Goal: Task Accomplishment & Management: Manage account settings

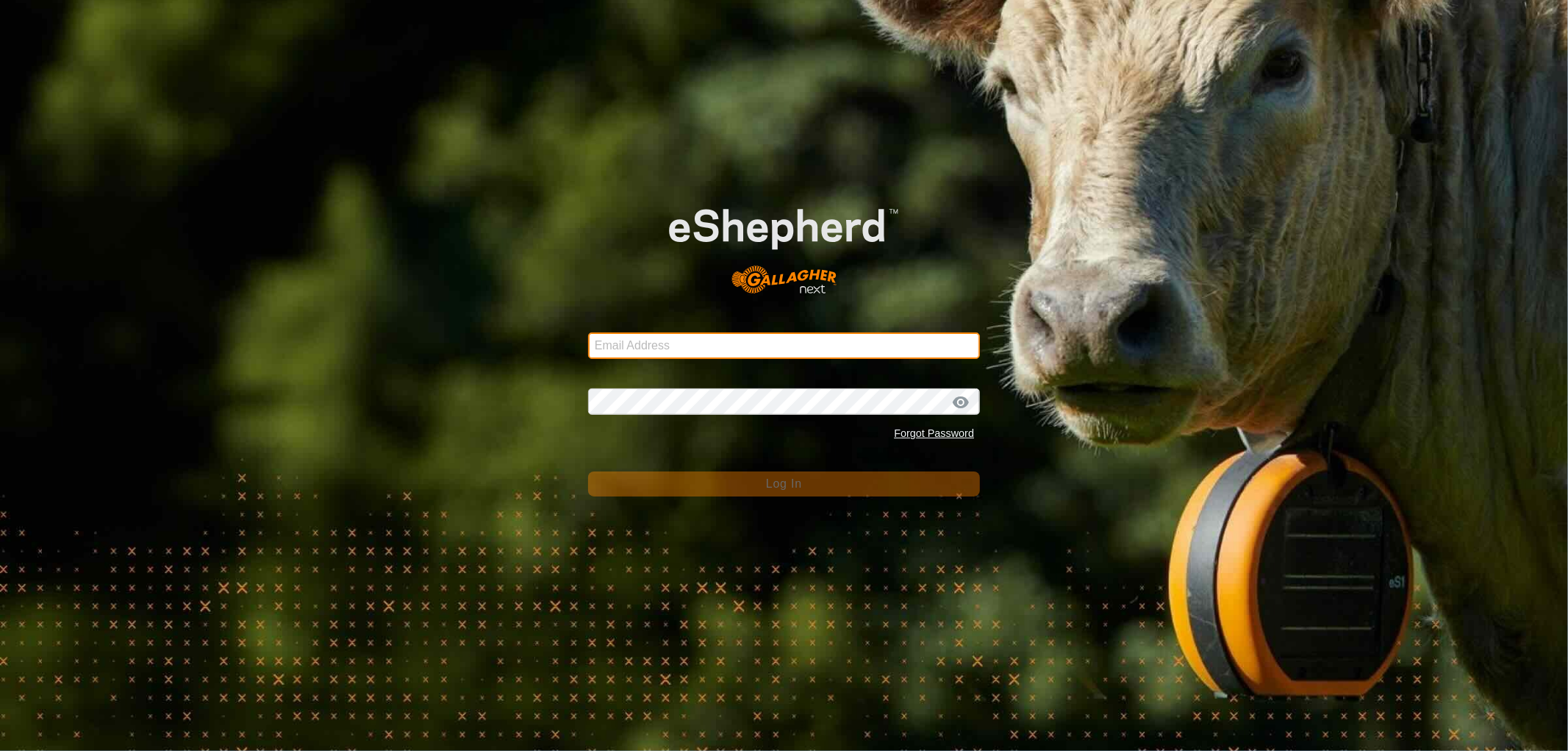
click at [626, 349] on input "Email Address" at bounding box center [784, 345] width 392 height 27
type input "nickkunec@gmail.com"
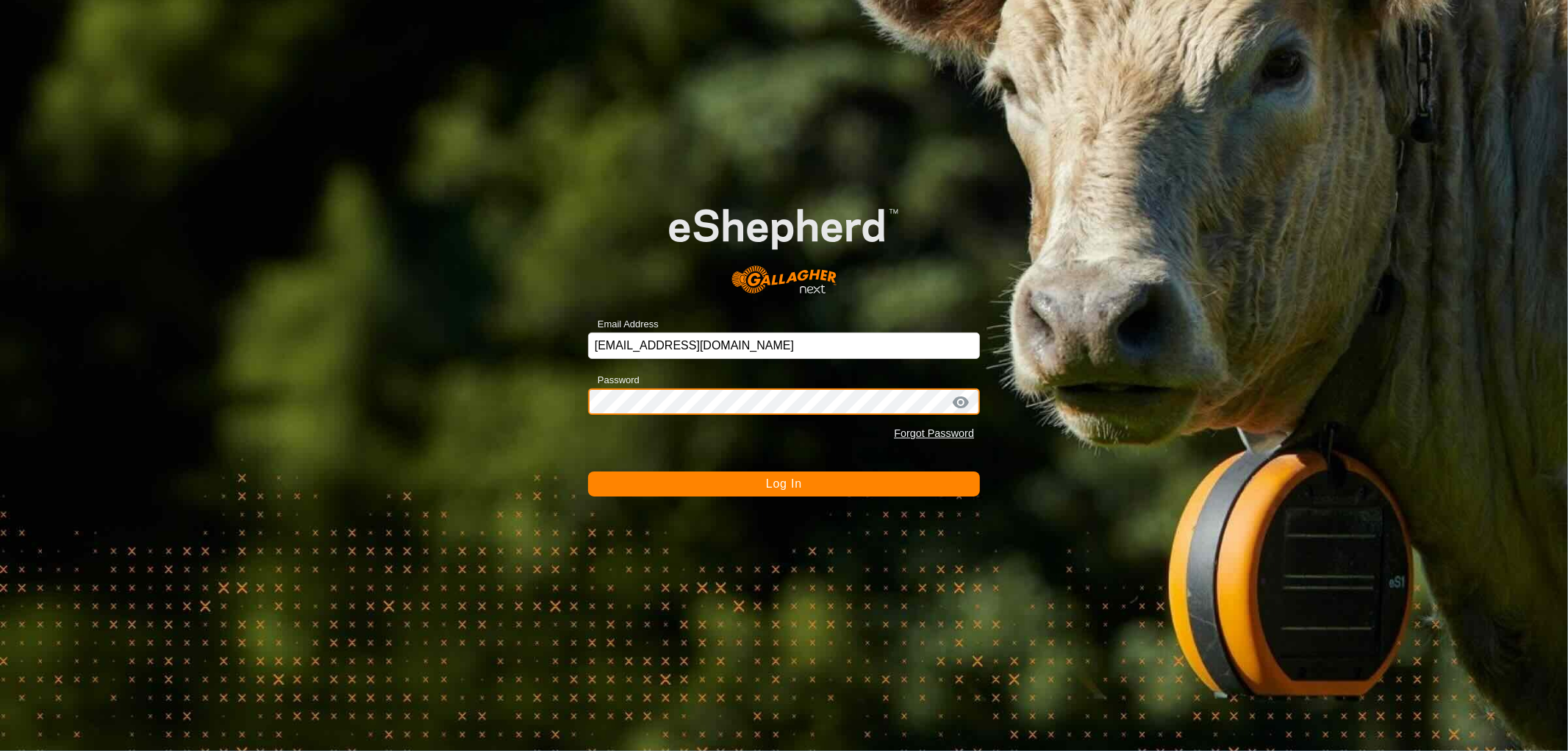
click at [588, 471] on button "Log In" at bounding box center [784, 483] width 392 height 25
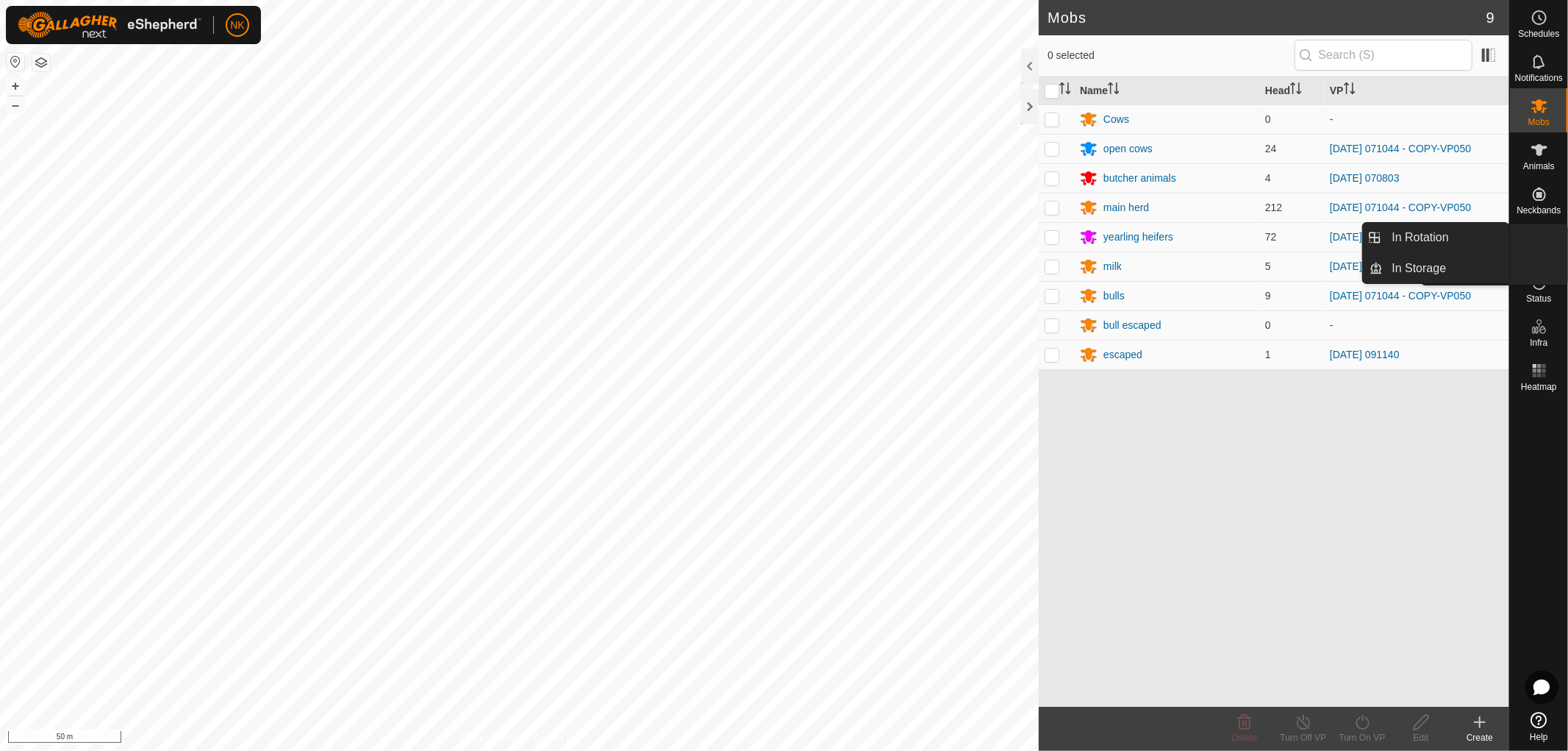
click at [1546, 233] on icon at bounding box center [1539, 239] width 18 height 18
click at [1423, 230] on span "In Rotation" at bounding box center [1420, 238] width 57 height 18
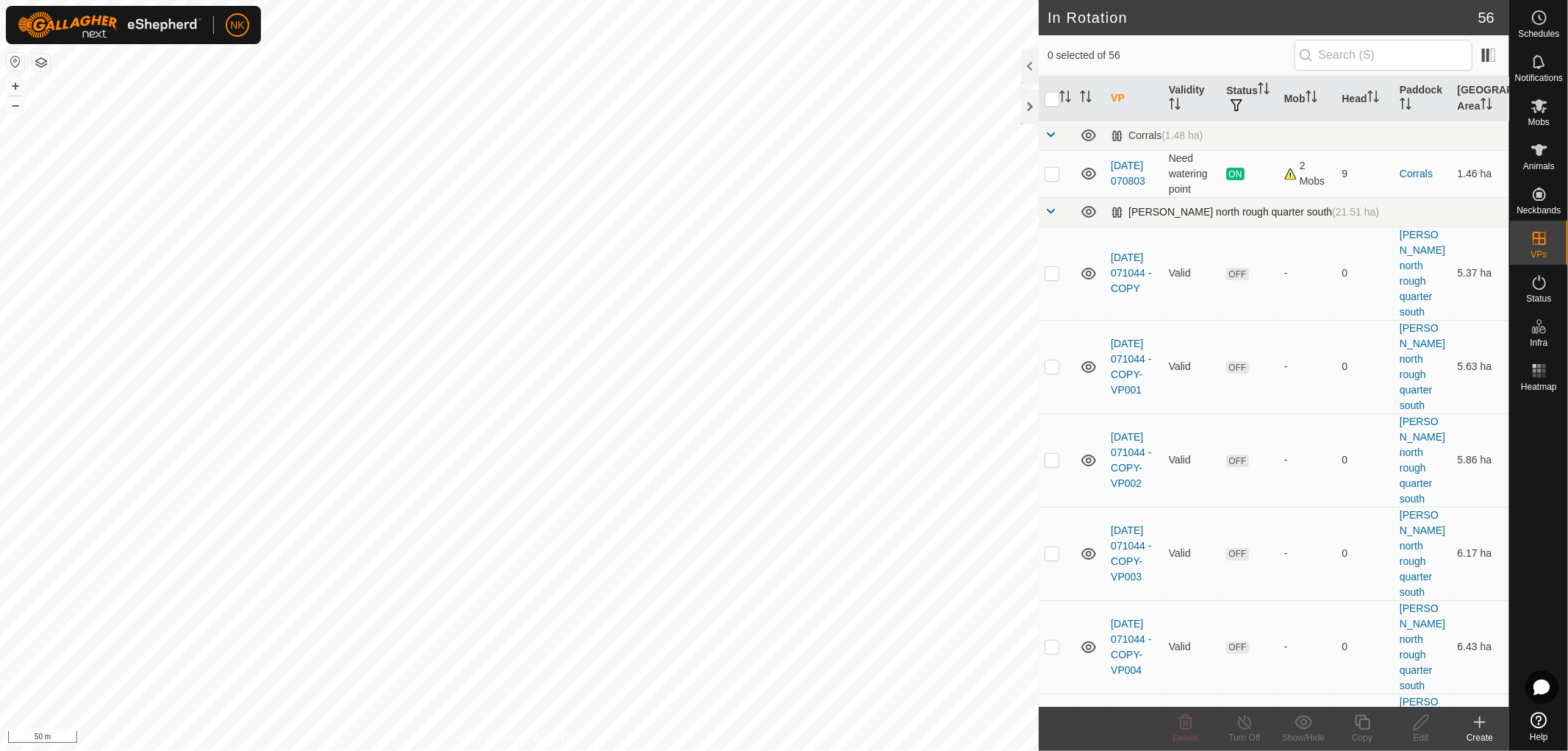
click at [1044, 213] on span at bounding box center [1050, 211] width 12 height 12
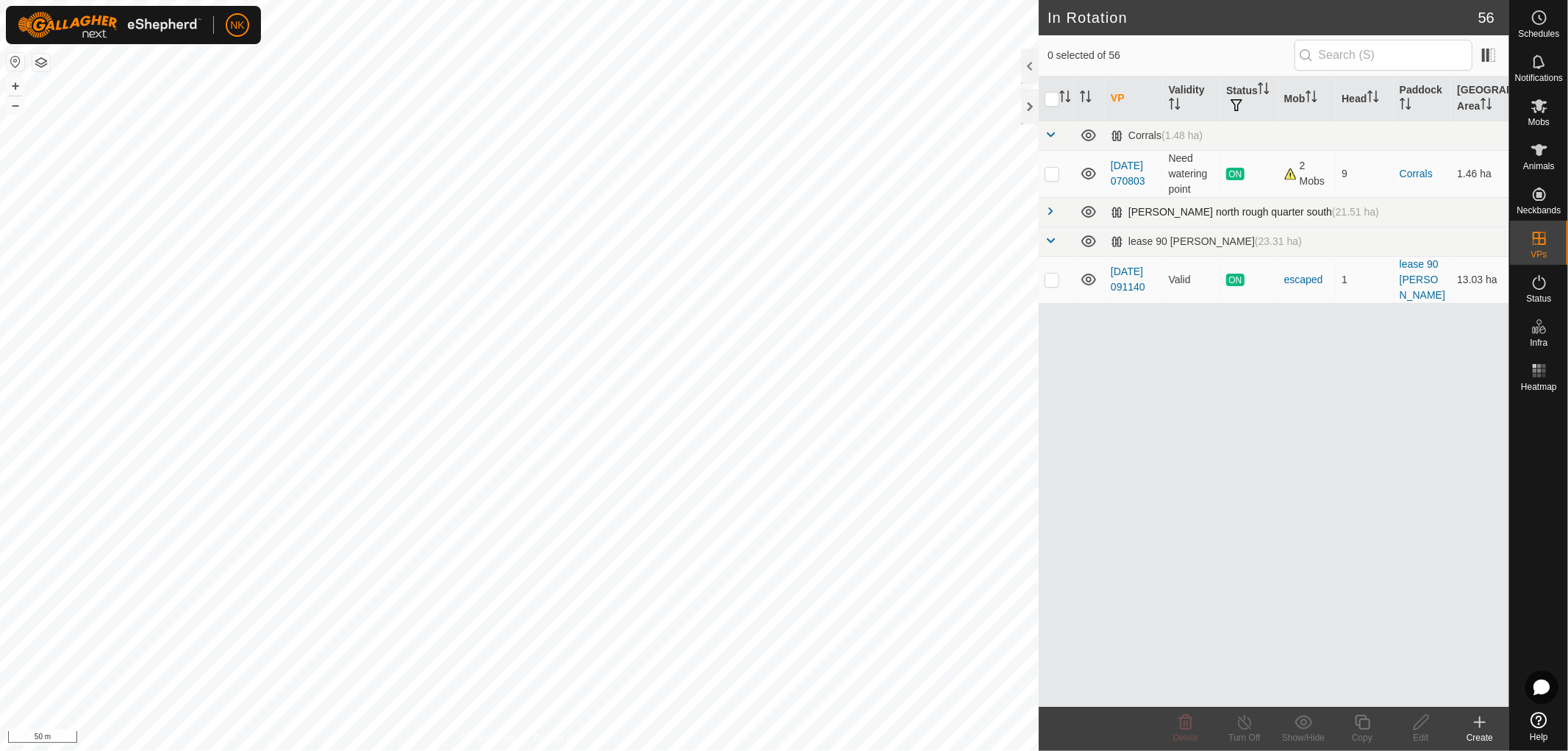
click at [1049, 211] on span at bounding box center [1050, 211] width 12 height 12
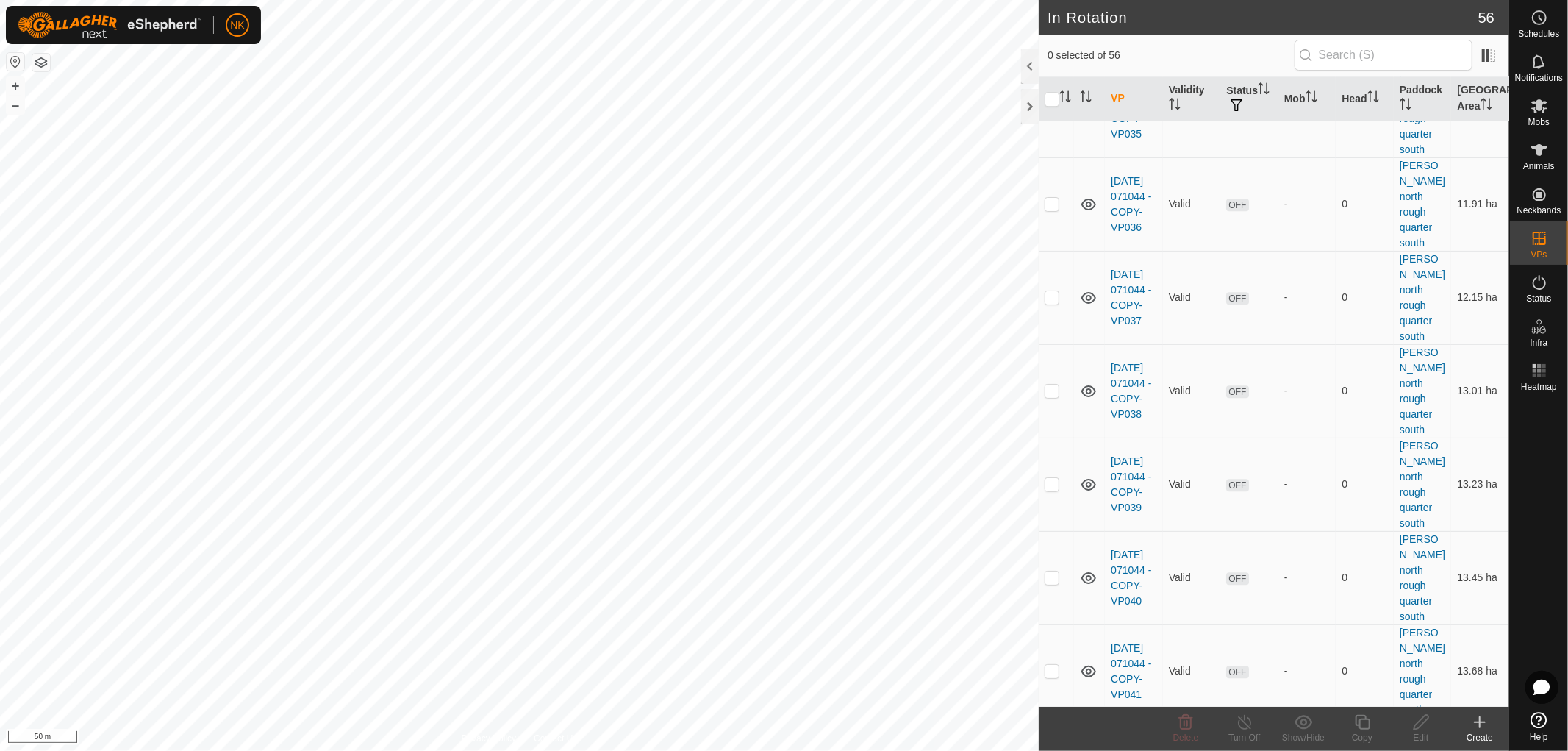
scroll to position [3808, 0]
checkbox input "false"
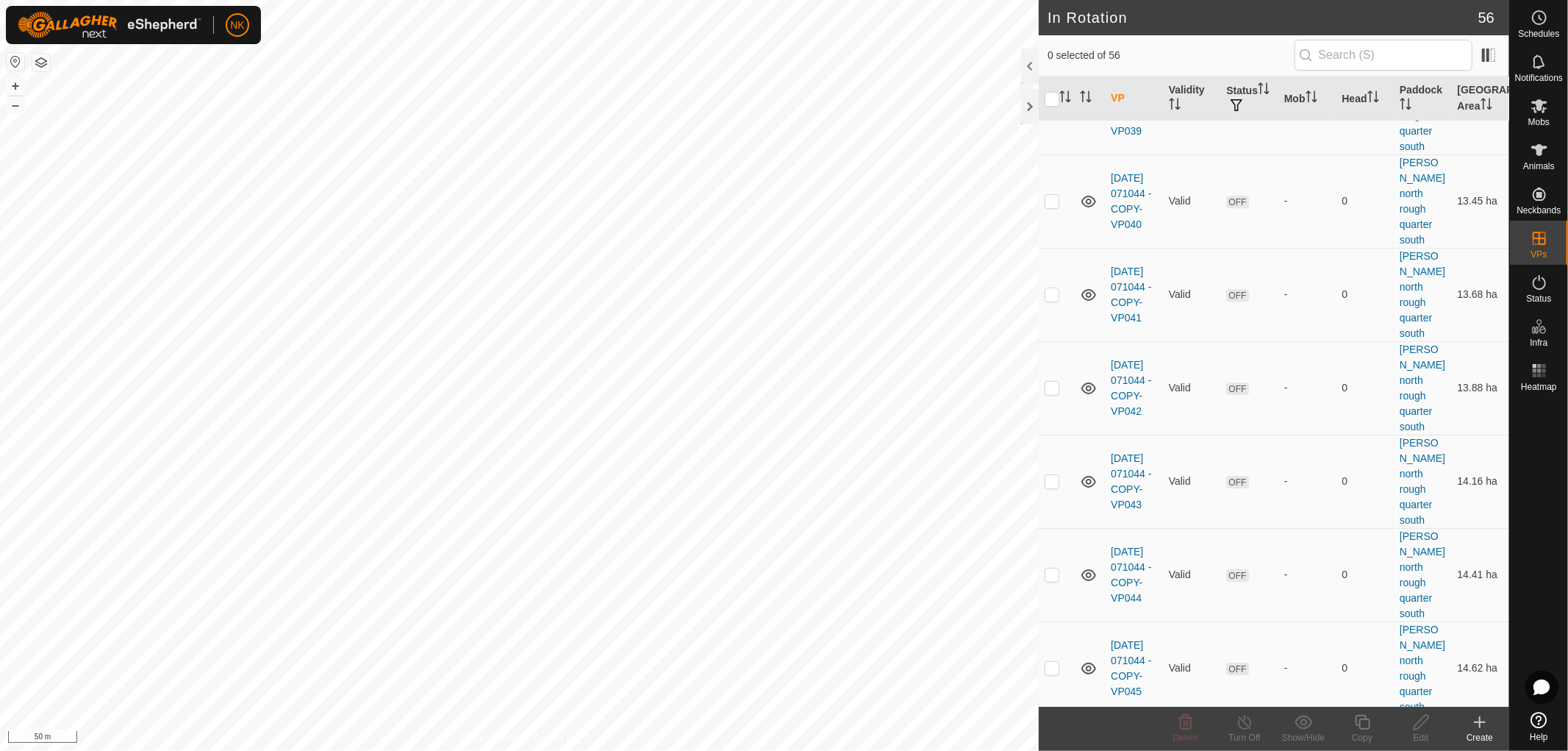
checkbox input "true"
click at [1543, 282] on icon at bounding box center [1539, 282] width 18 height 18
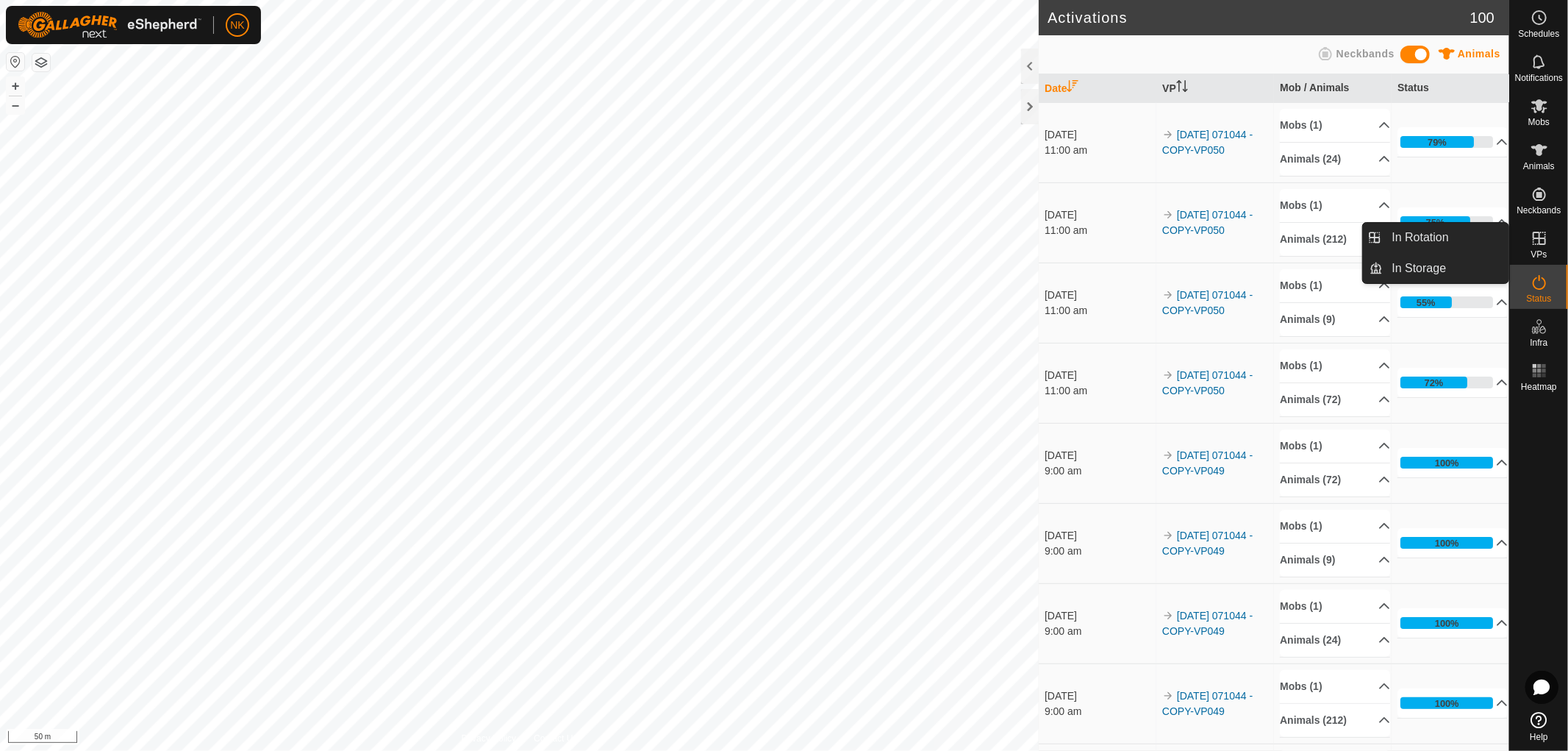
click at [1428, 241] on link "In Rotation" at bounding box center [1446, 238] width 125 height 30
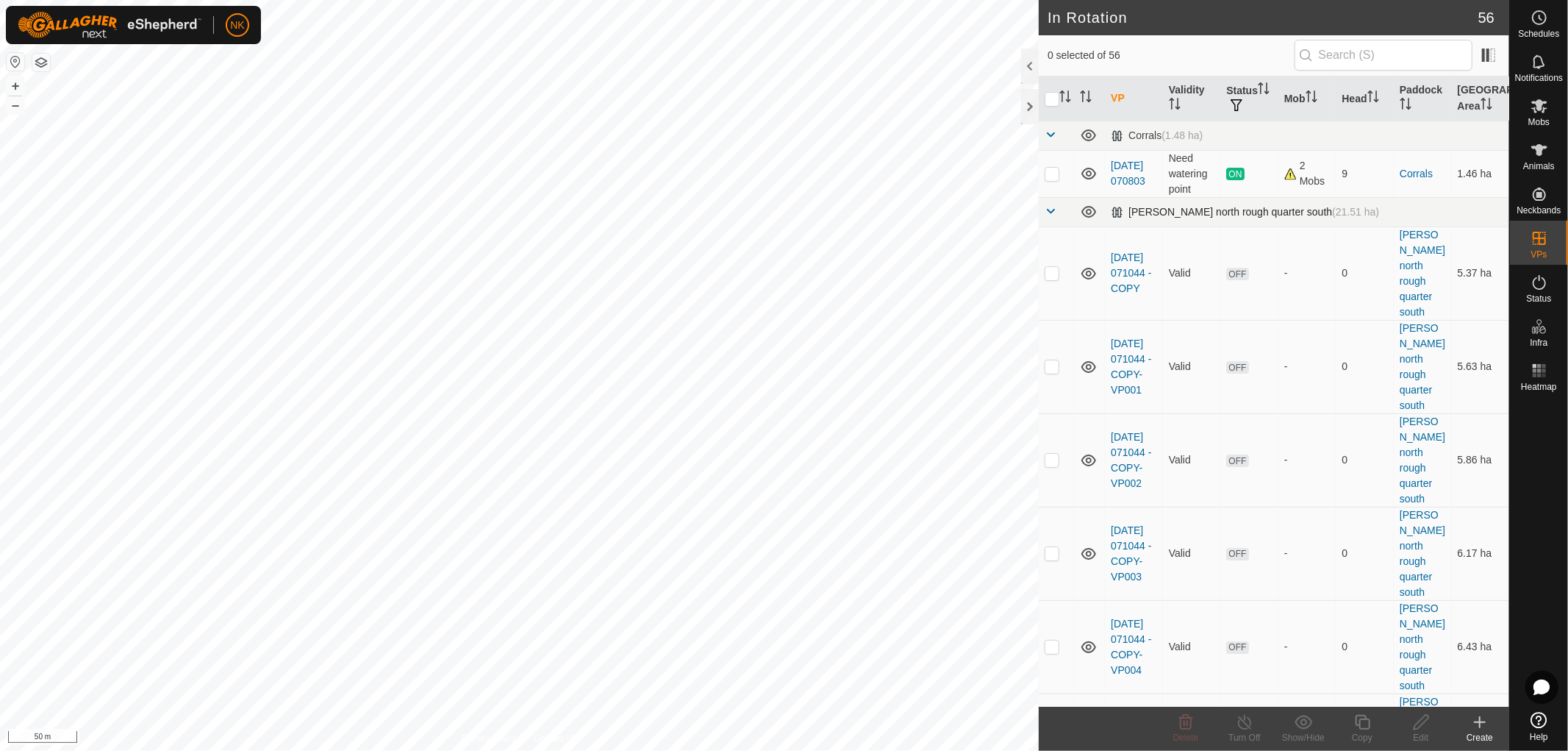
click at [1056, 217] on td at bounding box center [1056, 212] width 35 height 30
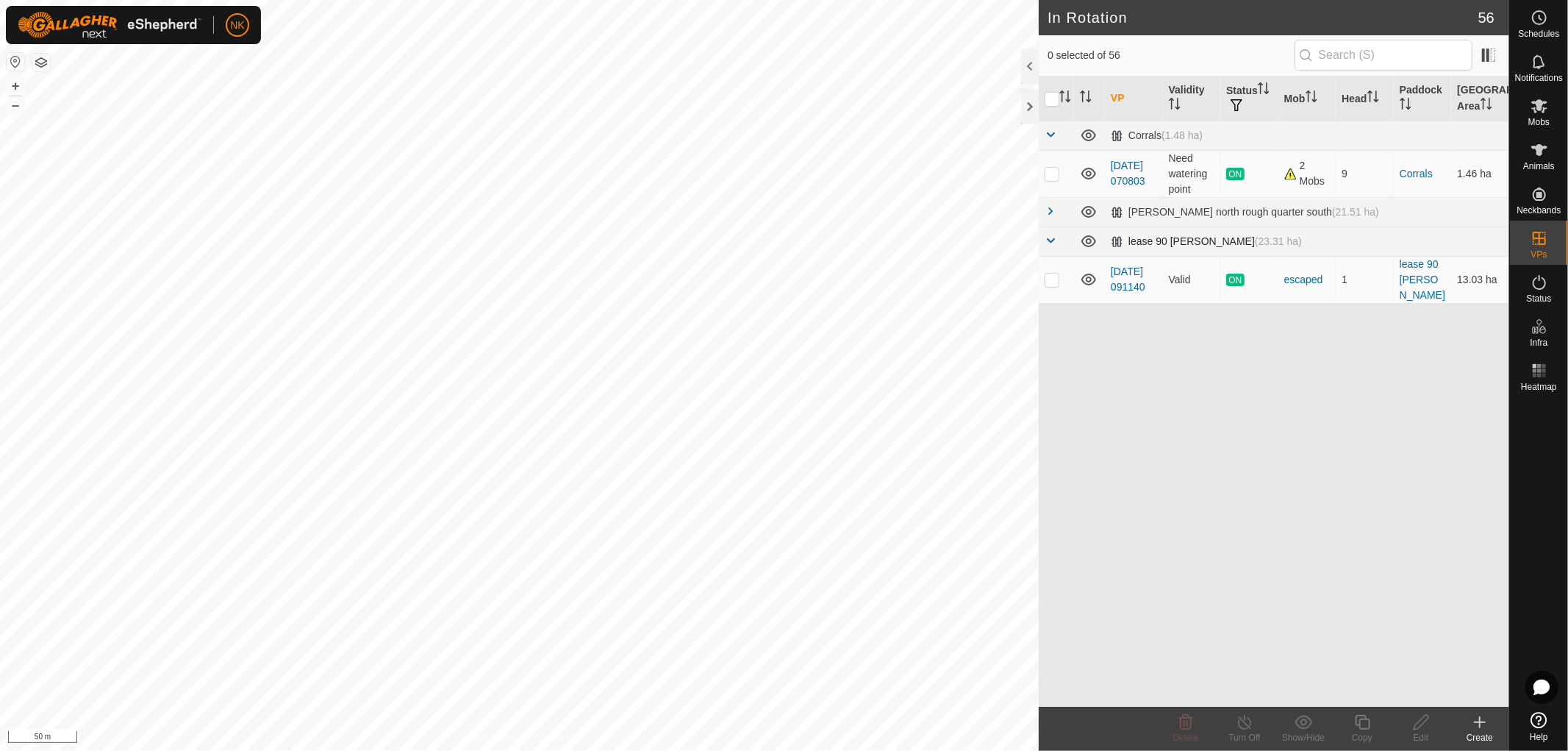
click at [1053, 241] on span at bounding box center [1050, 241] width 12 height 12
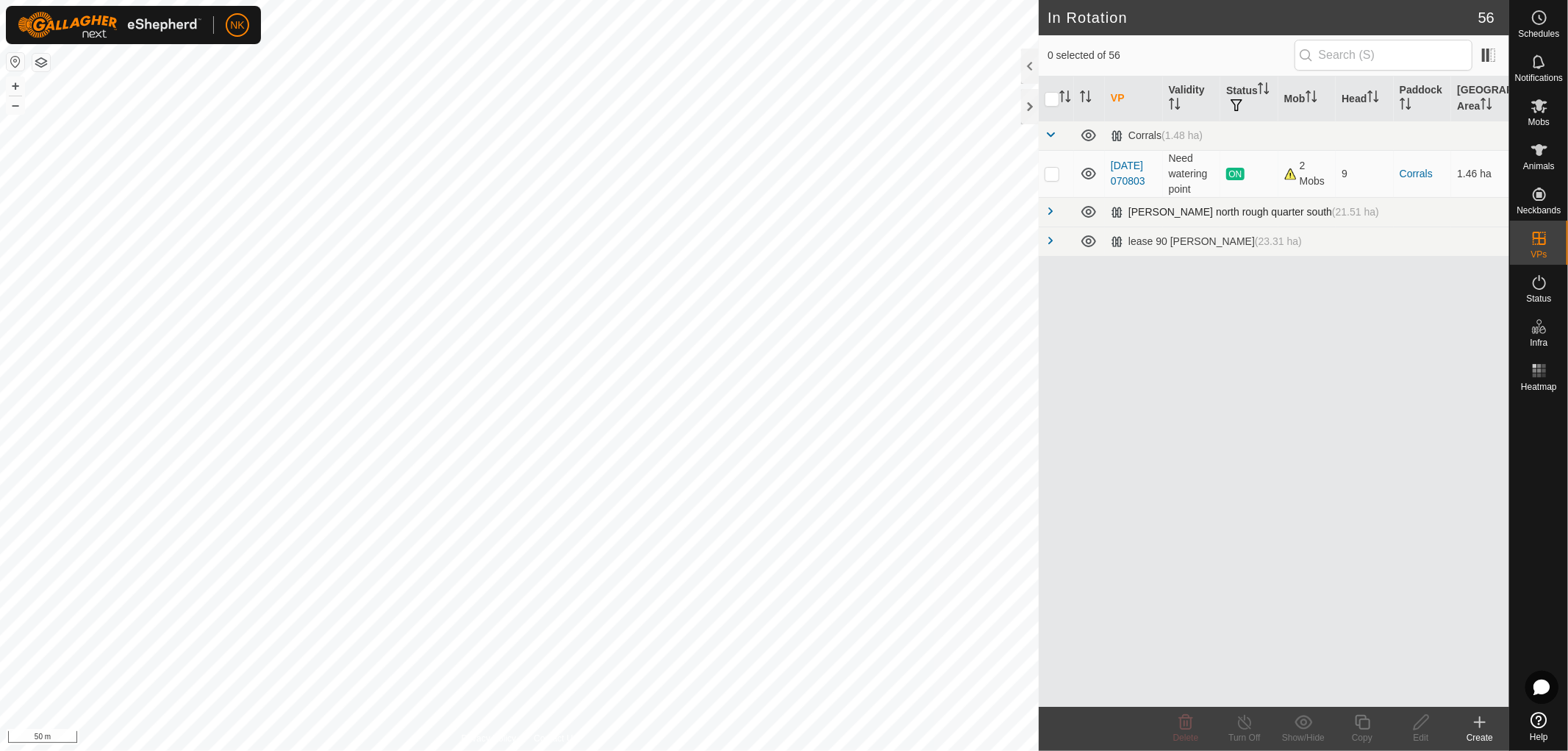
click at [1048, 215] on span at bounding box center [1050, 211] width 12 height 12
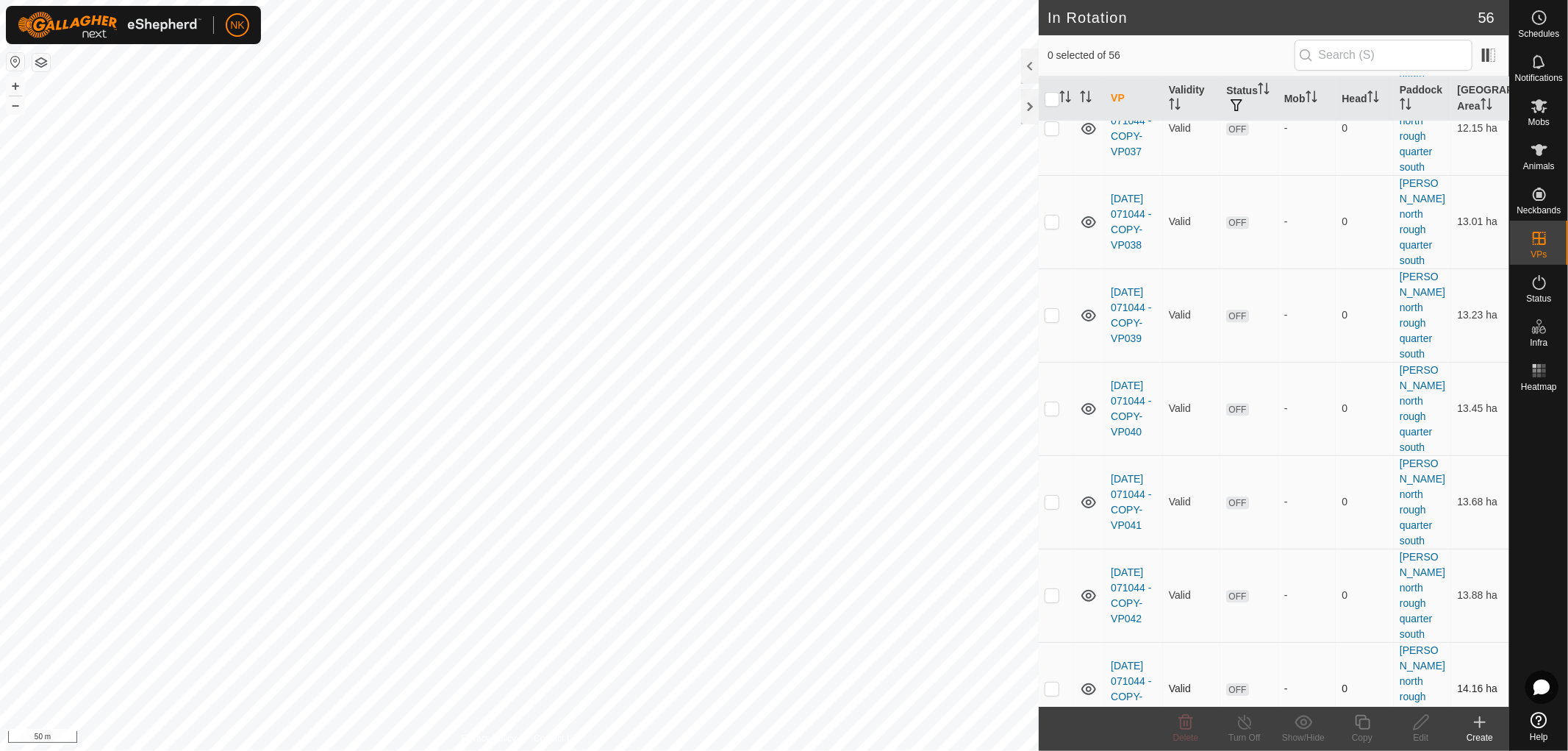
scroll to position [3758, 0]
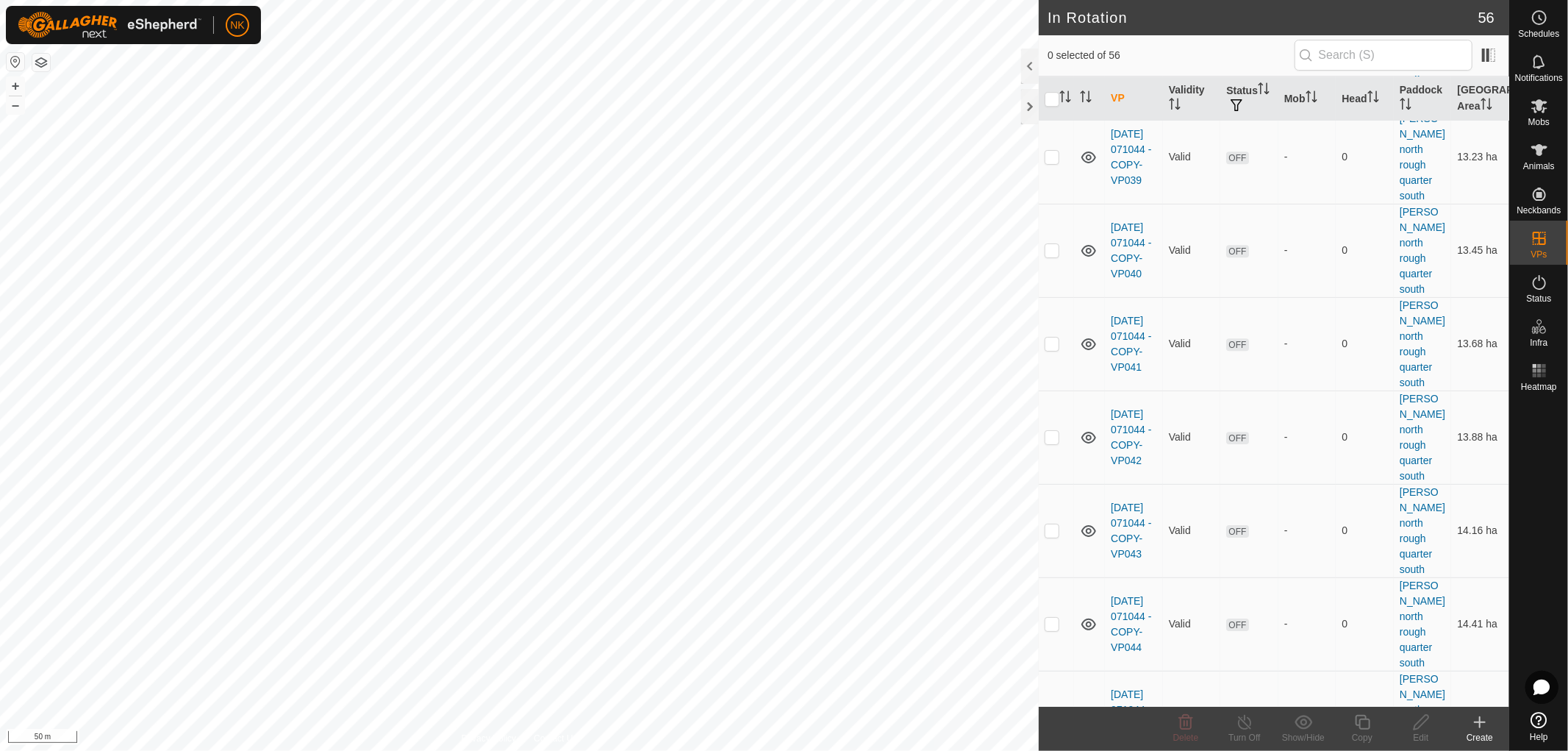
checkbox input "true"
click at [1365, 722] on icon at bounding box center [1362, 722] width 18 height 18
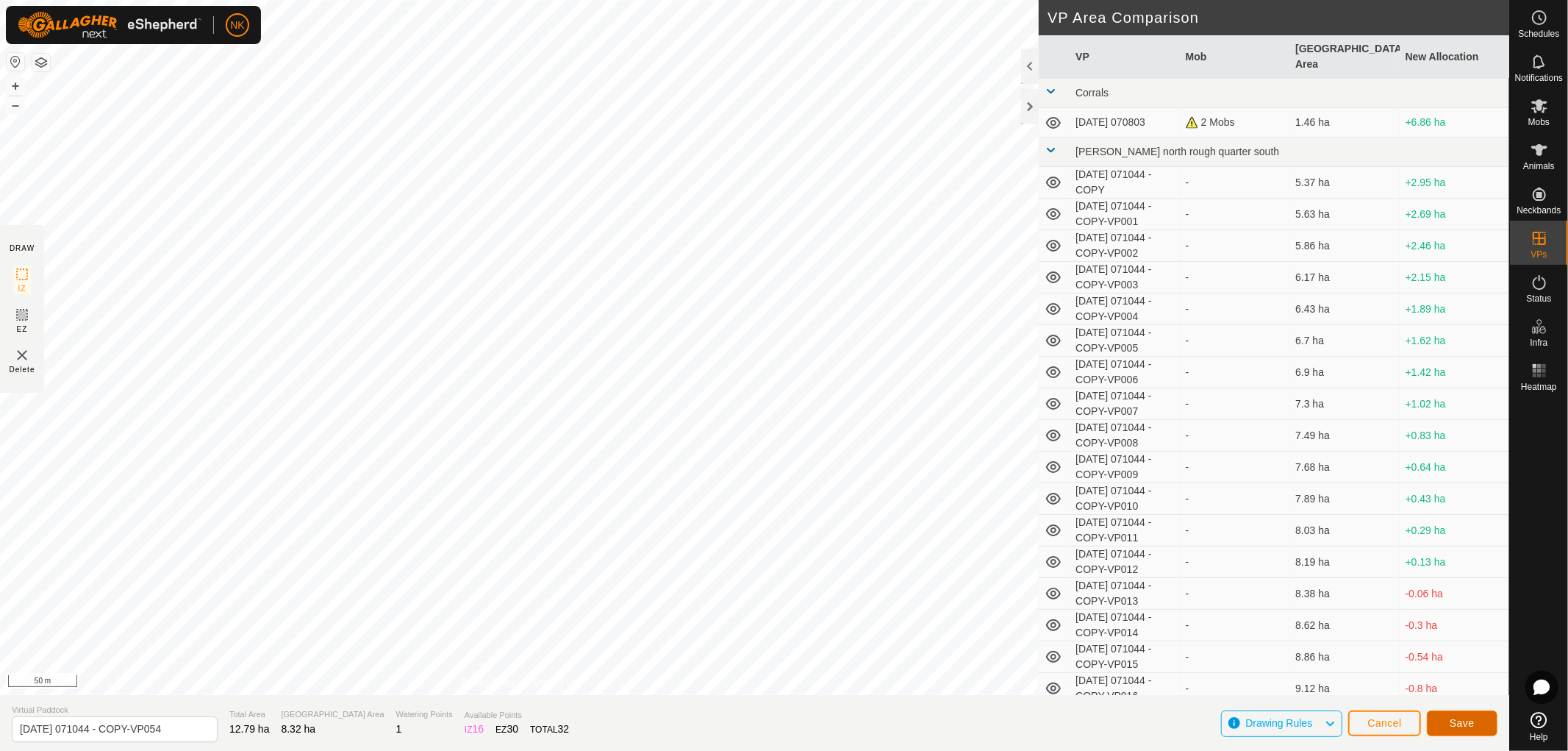
click at [1460, 723] on span "Save" at bounding box center [1462, 723] width 25 height 12
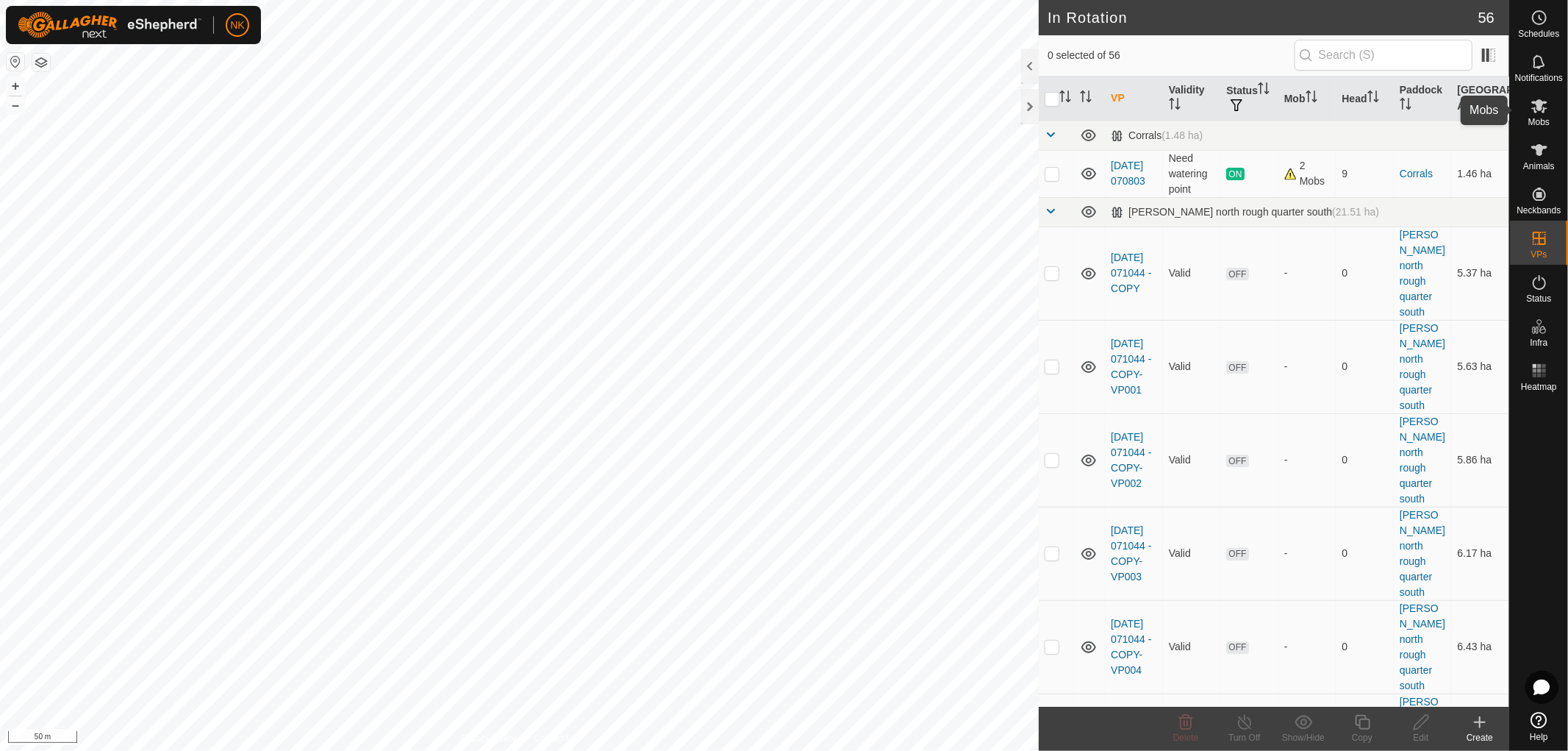
click at [1539, 117] on span "Mobs" at bounding box center [1538, 121] width 21 height 9
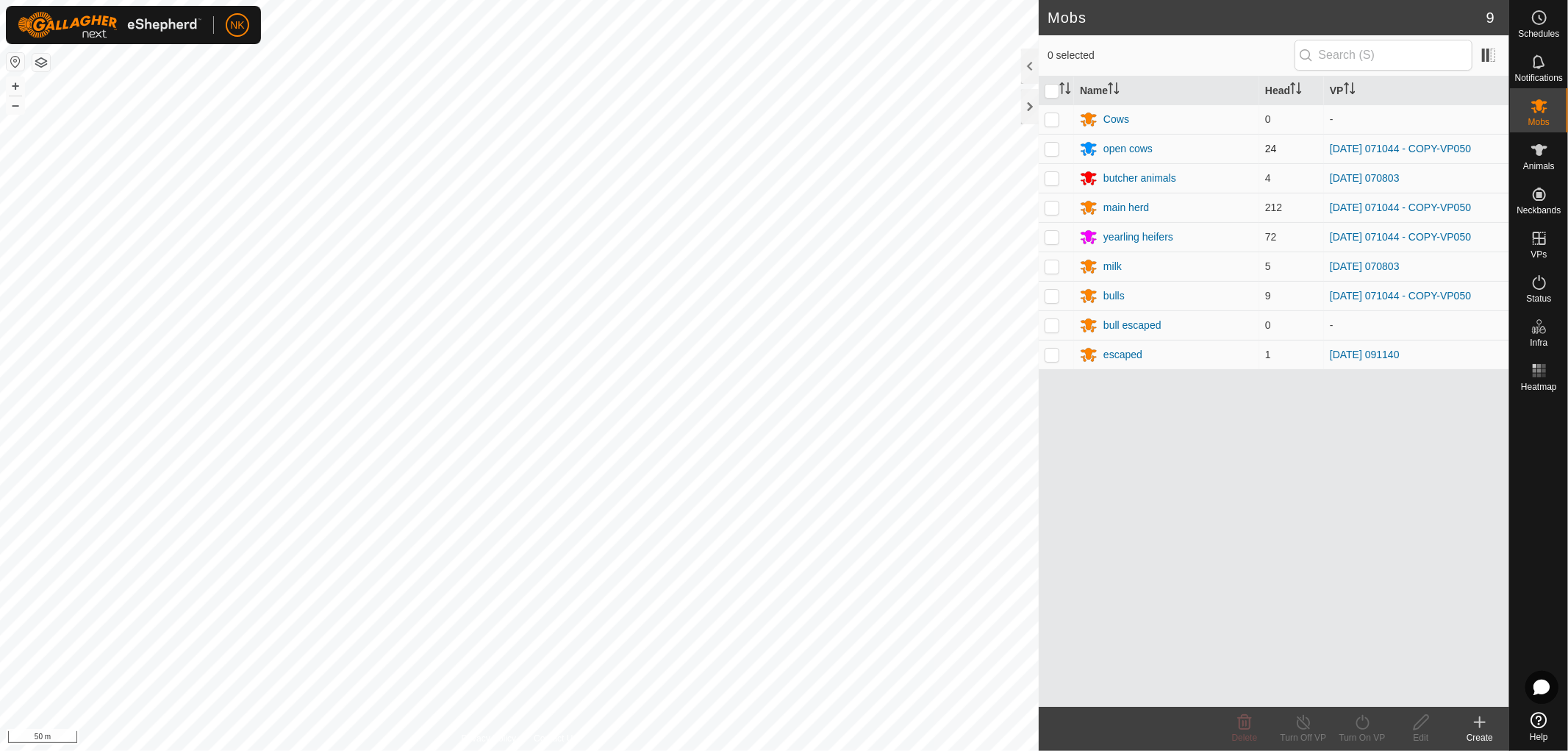
click at [1044, 148] on p-checkbox at bounding box center [1051, 148] width 15 height 12
checkbox input "true"
click at [1052, 232] on p-checkbox at bounding box center [1051, 237] width 15 height 12
checkbox input "true"
click at [1051, 205] on p-checkbox at bounding box center [1051, 208] width 15 height 12
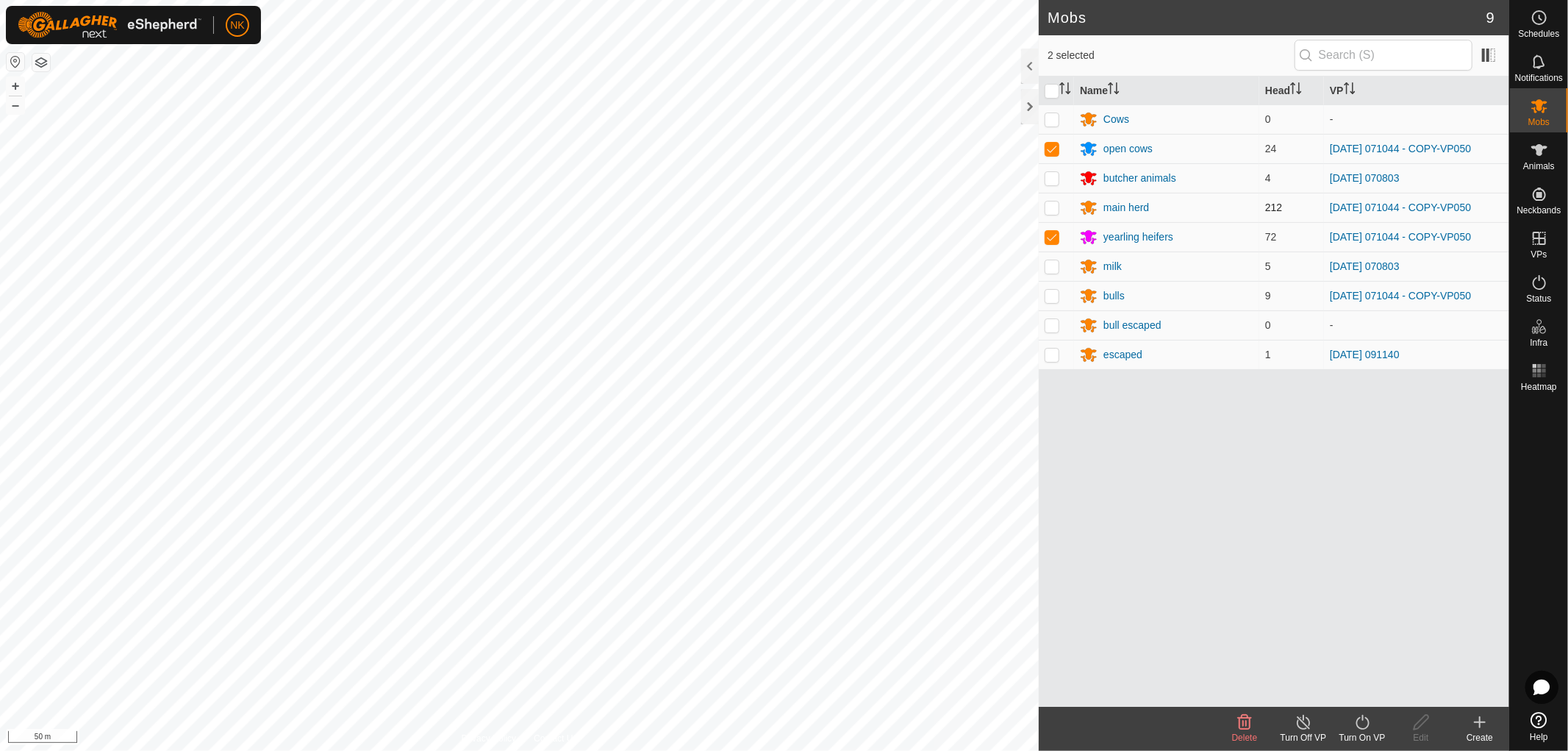
checkbox input "true"
click at [1056, 295] on p-checkbox at bounding box center [1051, 295] width 15 height 12
checkbox input "true"
click at [1363, 729] on icon at bounding box center [1361, 722] width 13 height 15
click at [1360, 685] on link "Now" at bounding box center [1406, 690] width 145 height 30
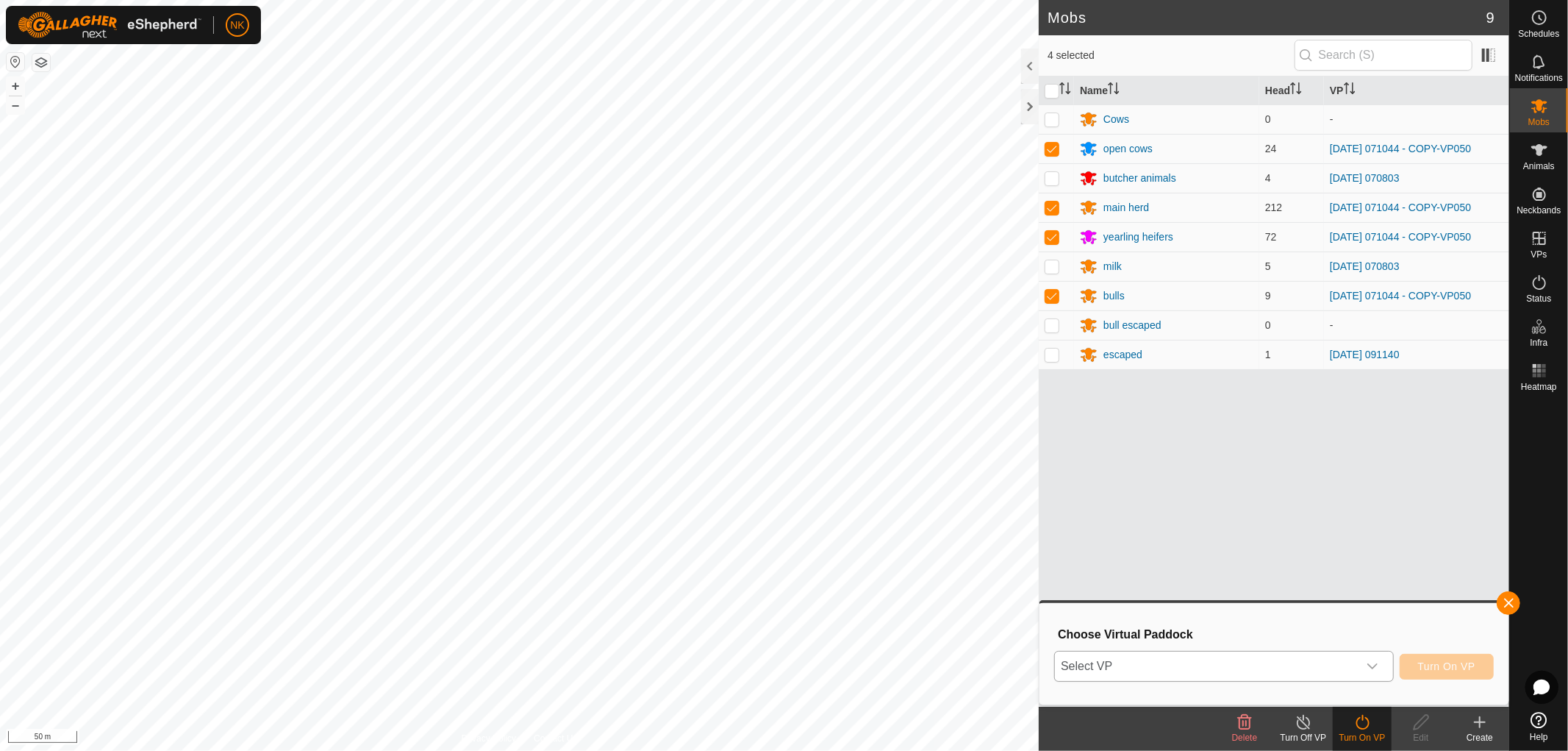
click at [1337, 681] on p-select "Select VP" at bounding box center [1224, 665] width 340 height 31
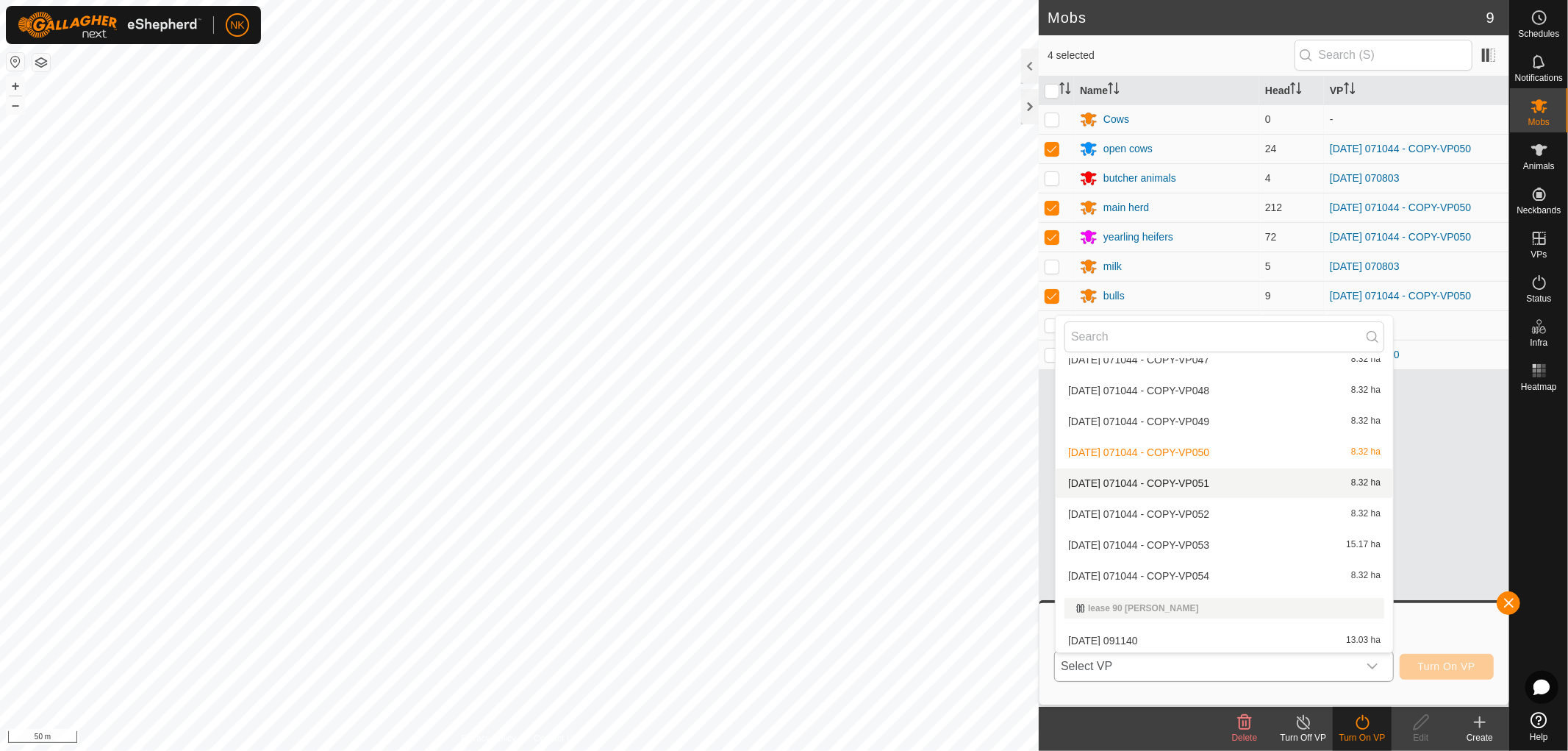
scroll to position [1564, 0]
click at [1205, 568] on li "2025-08-13 071044 - COPY-VP054 8.32 ha" at bounding box center [1224, 575] width 337 height 30
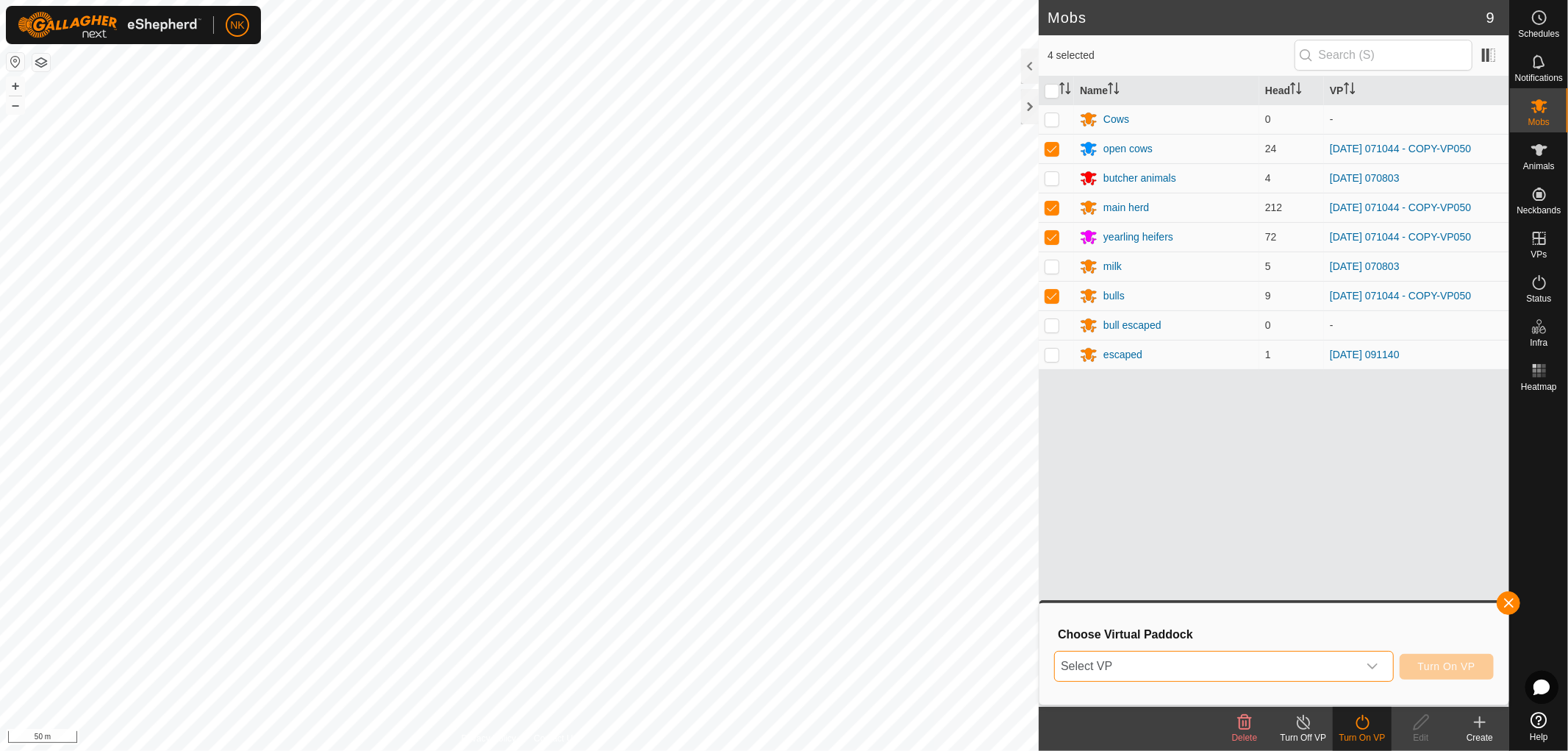
click at [1373, 664] on icon "dropdown trigger" at bounding box center [1372, 666] width 12 height 12
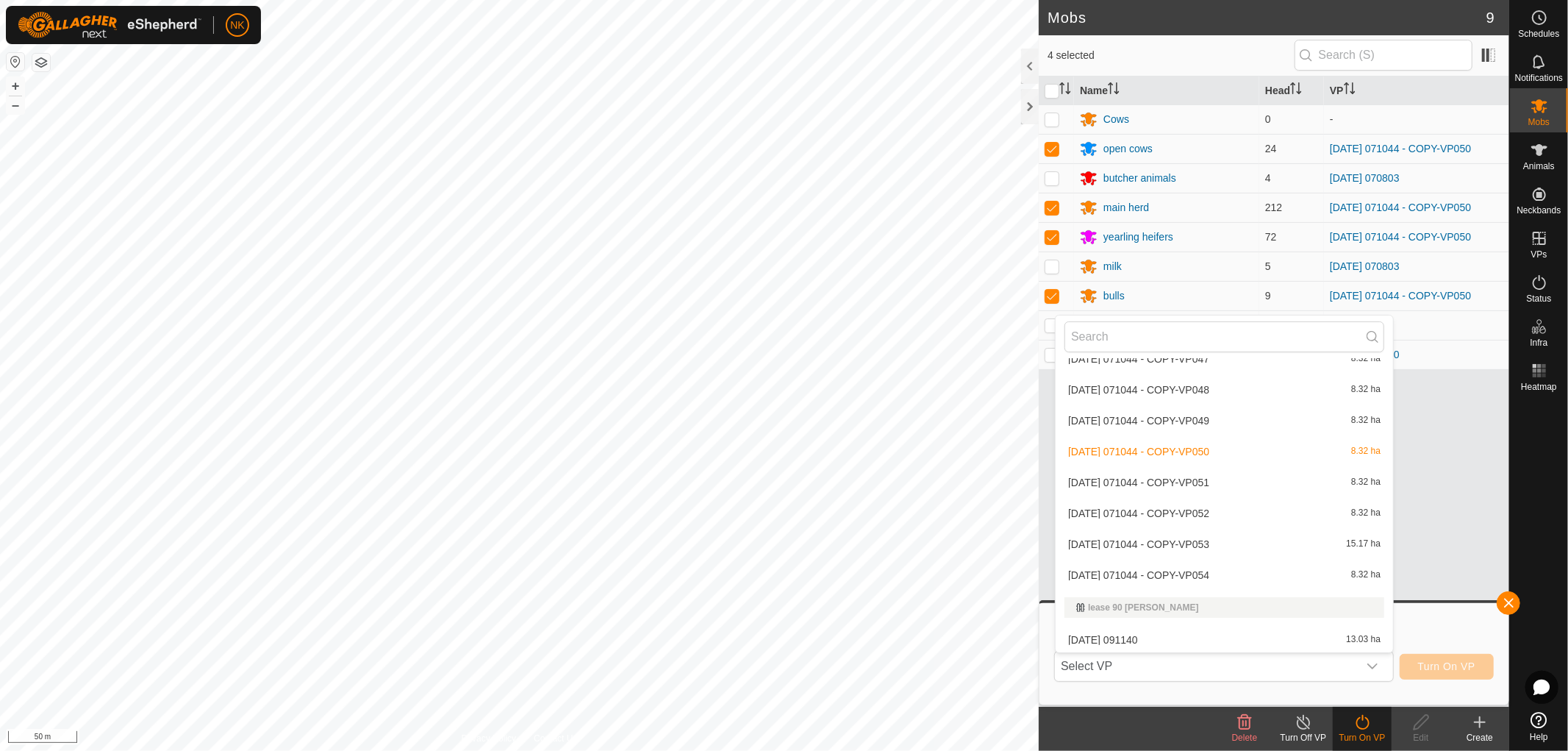
click at [1210, 568] on li "2025-08-13 071044 - COPY-VP054 8.32 ha" at bounding box center [1224, 575] width 337 height 30
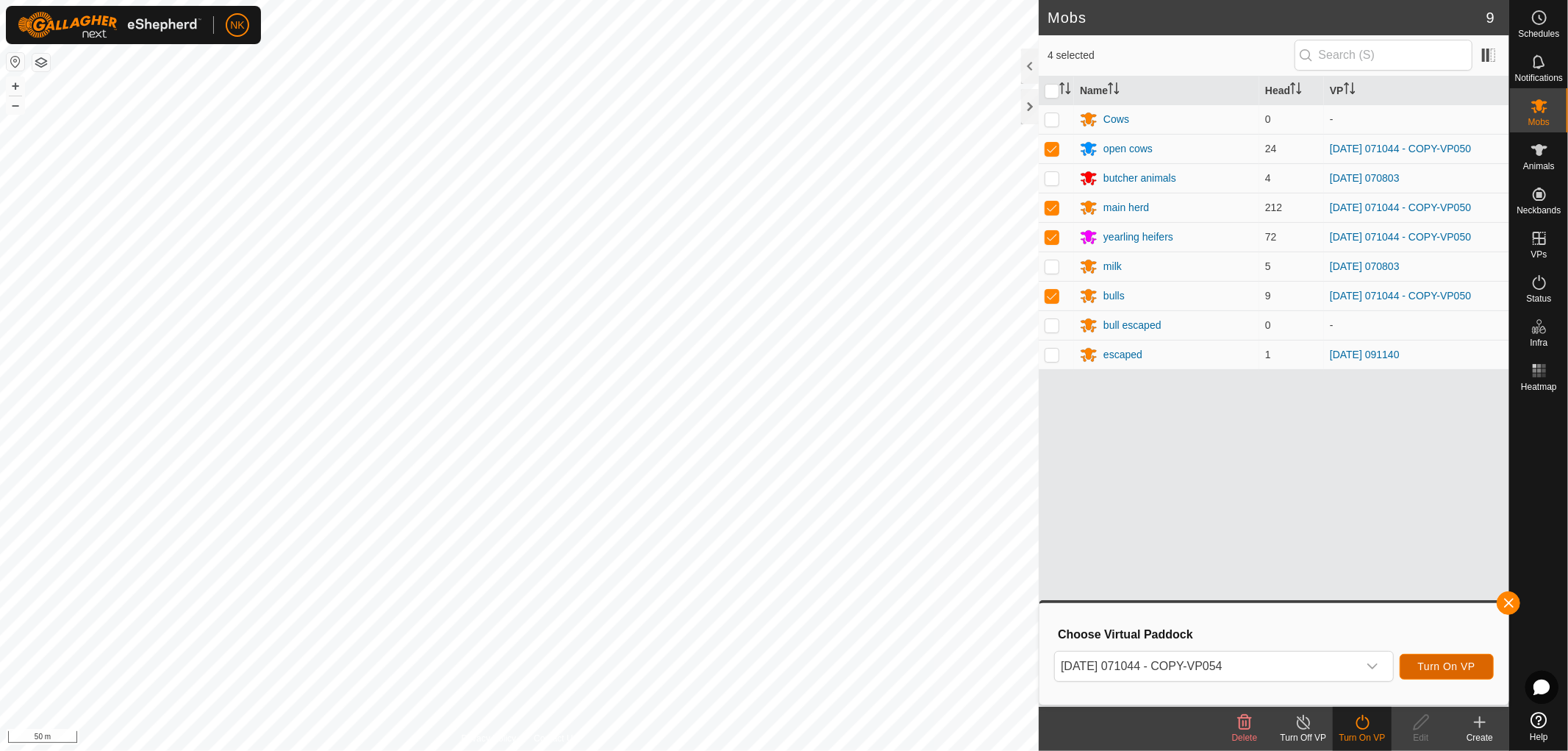
click at [1442, 658] on button "Turn On VP" at bounding box center [1446, 666] width 94 height 26
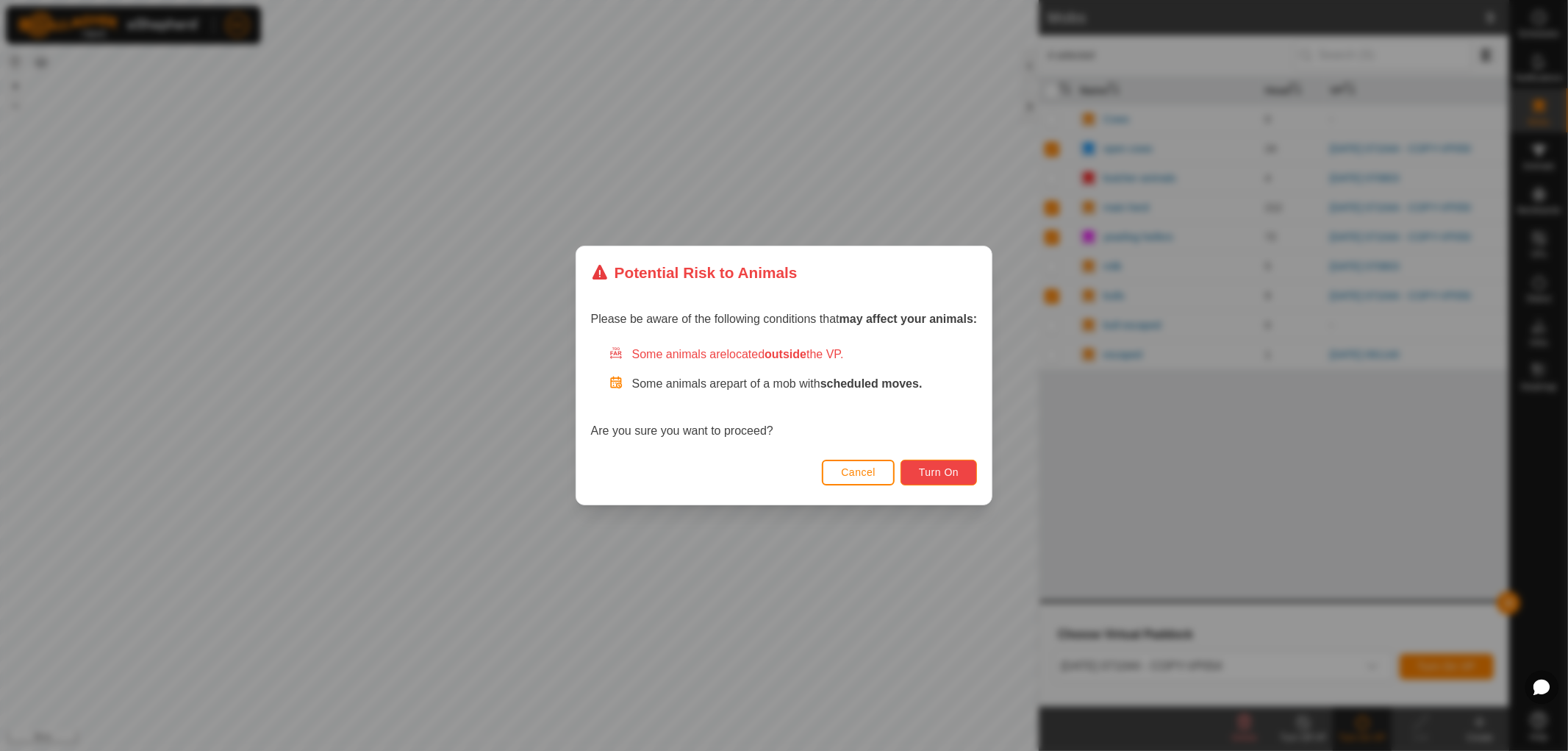
click at [953, 473] on span "Turn On" at bounding box center [939, 472] width 40 height 12
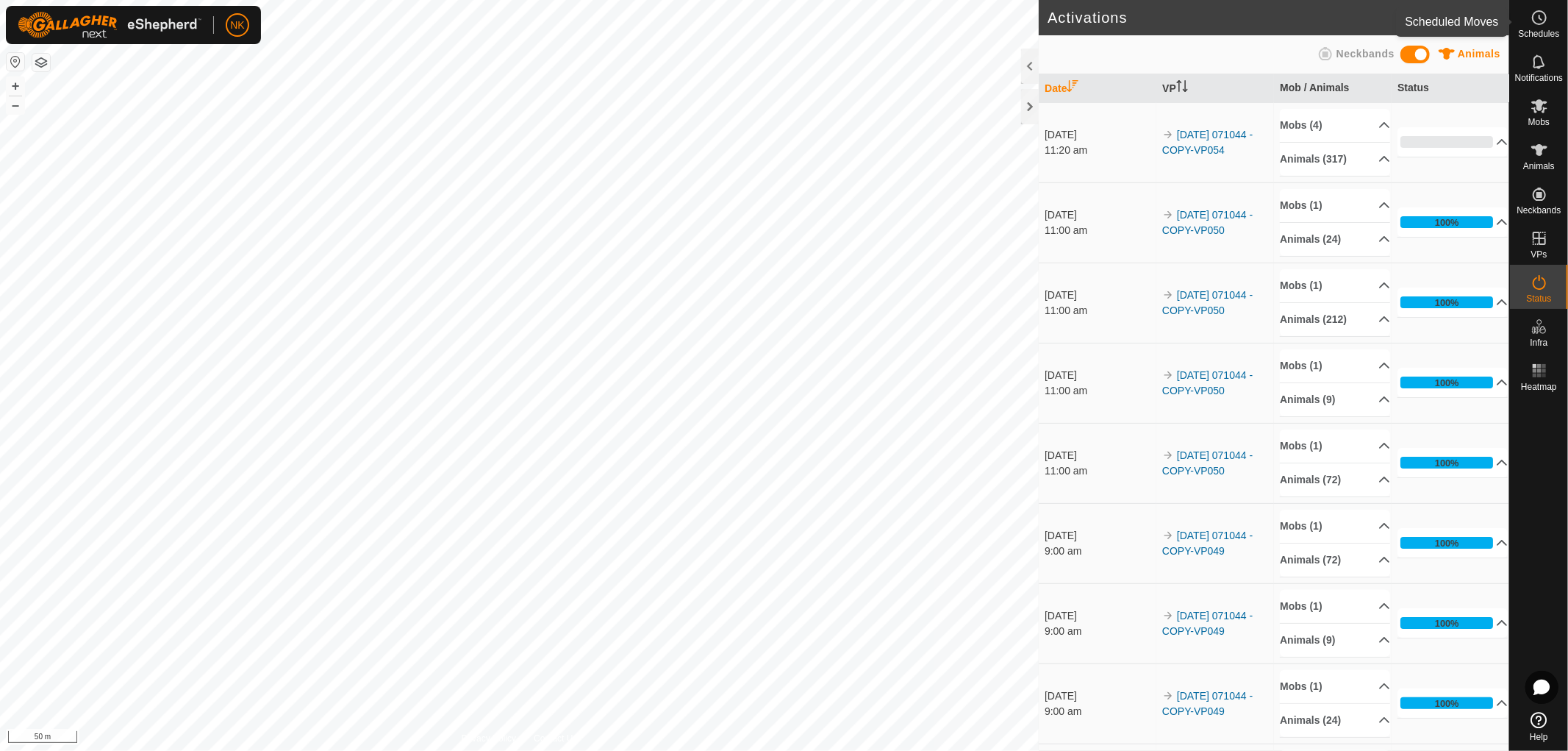
click at [1537, 30] on span "Schedules" at bounding box center [1537, 34] width 41 height 9
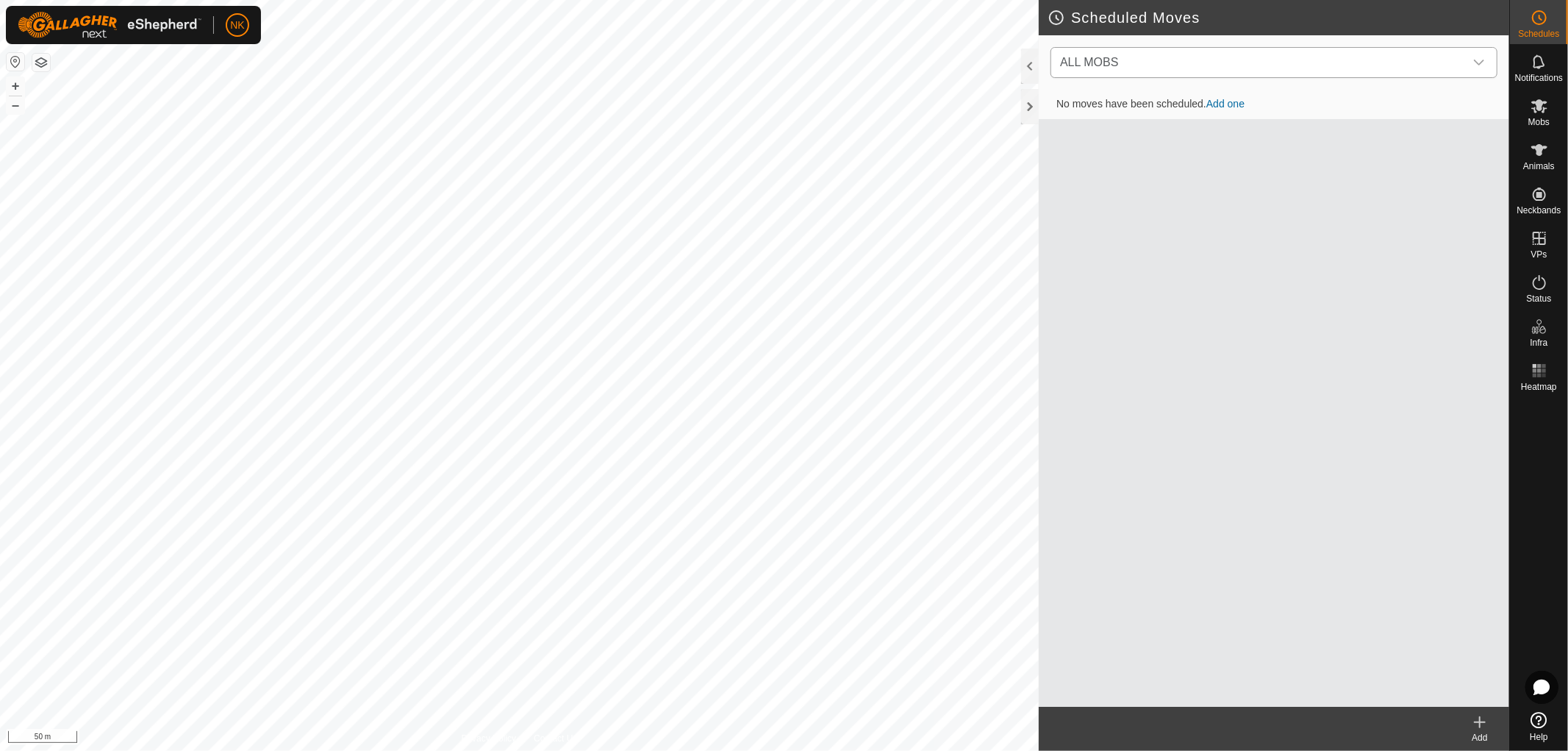
click at [1479, 64] on icon "dropdown trigger" at bounding box center [1479, 63] width 12 height 12
click at [1346, 121] on div "No moves have been scheduled. Add one" at bounding box center [1274, 398] width 470 height 617
click at [1031, 111] on div at bounding box center [1030, 105] width 18 height 35
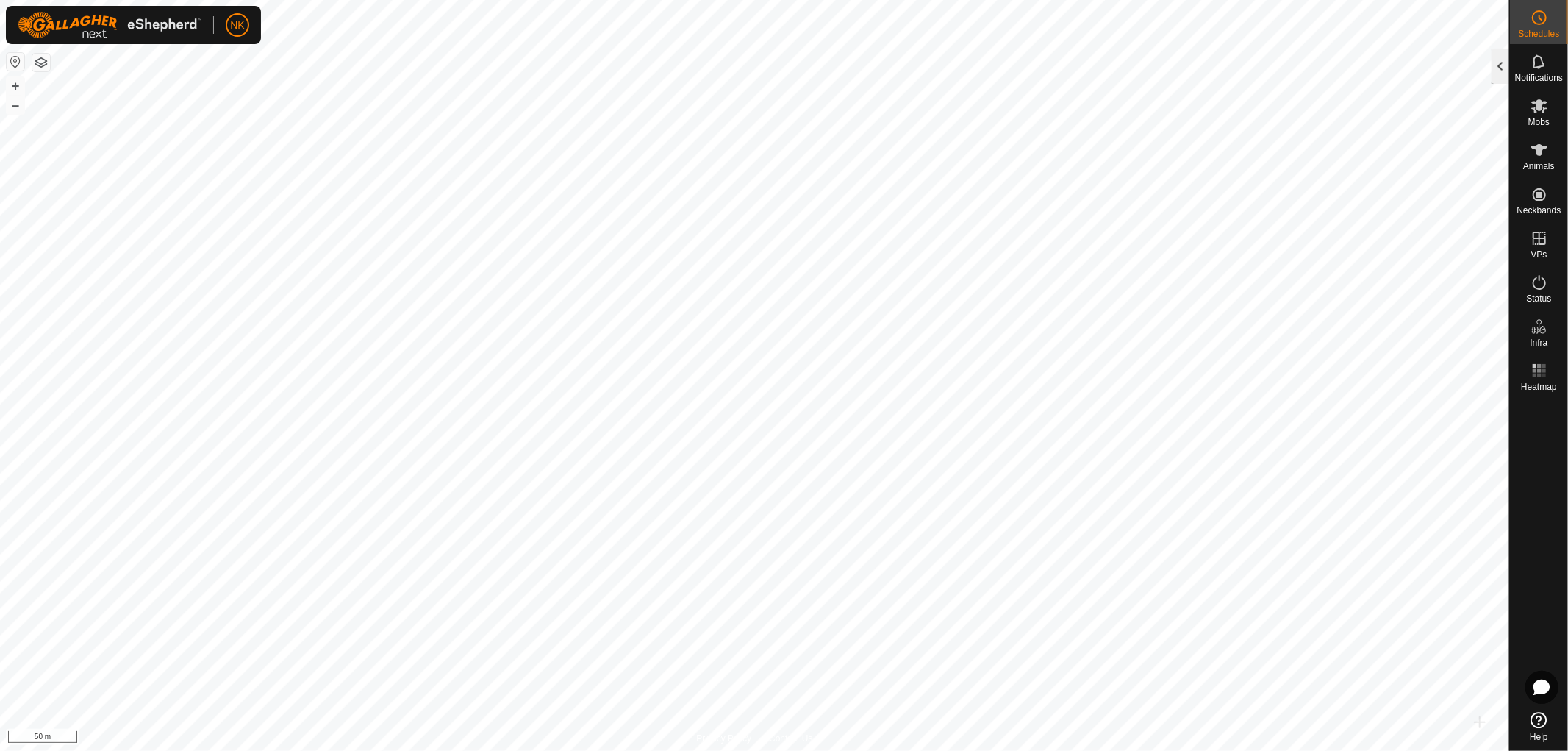
click at [1502, 67] on div at bounding box center [1500, 66] width 18 height 35
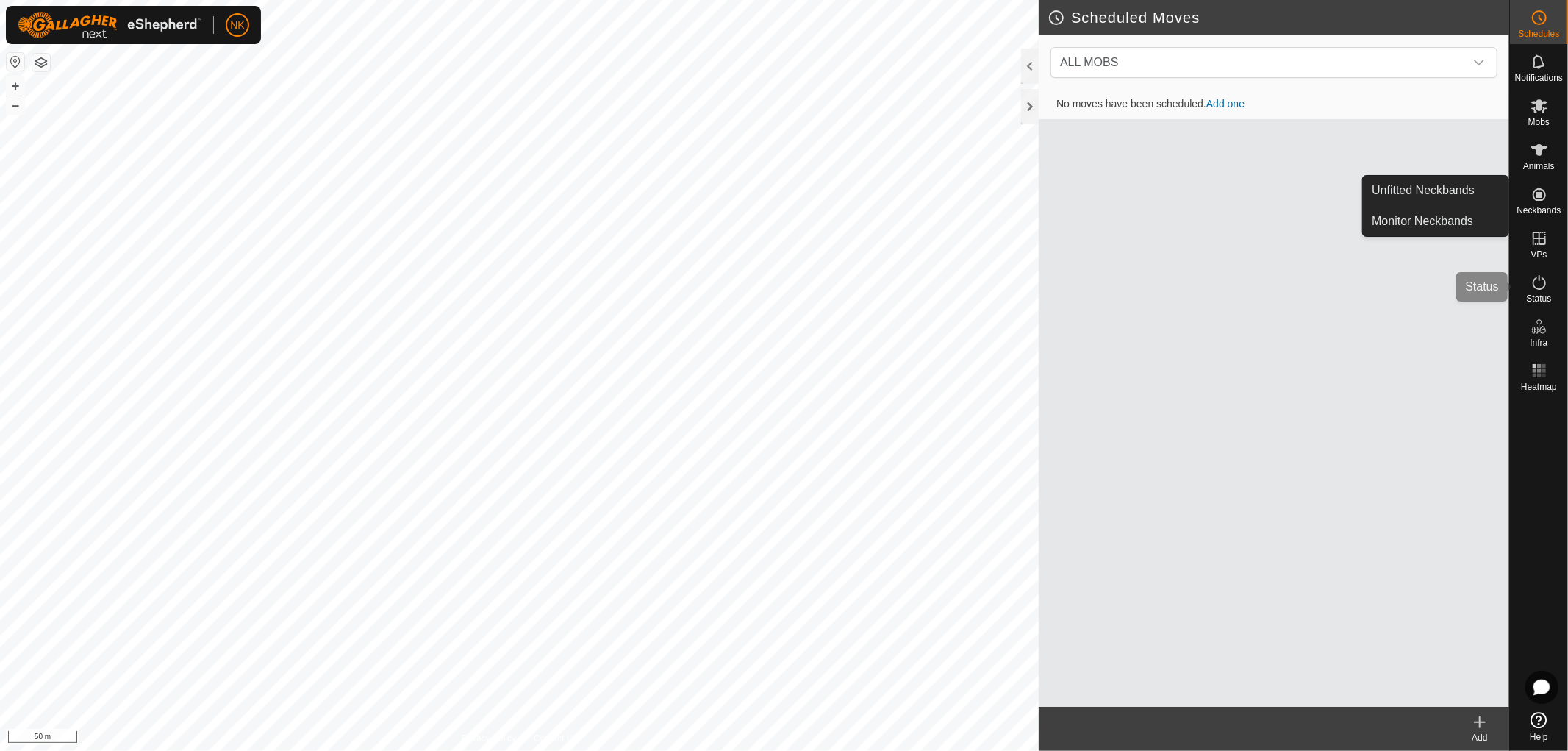
click at [1538, 287] on icon at bounding box center [1539, 282] width 18 height 18
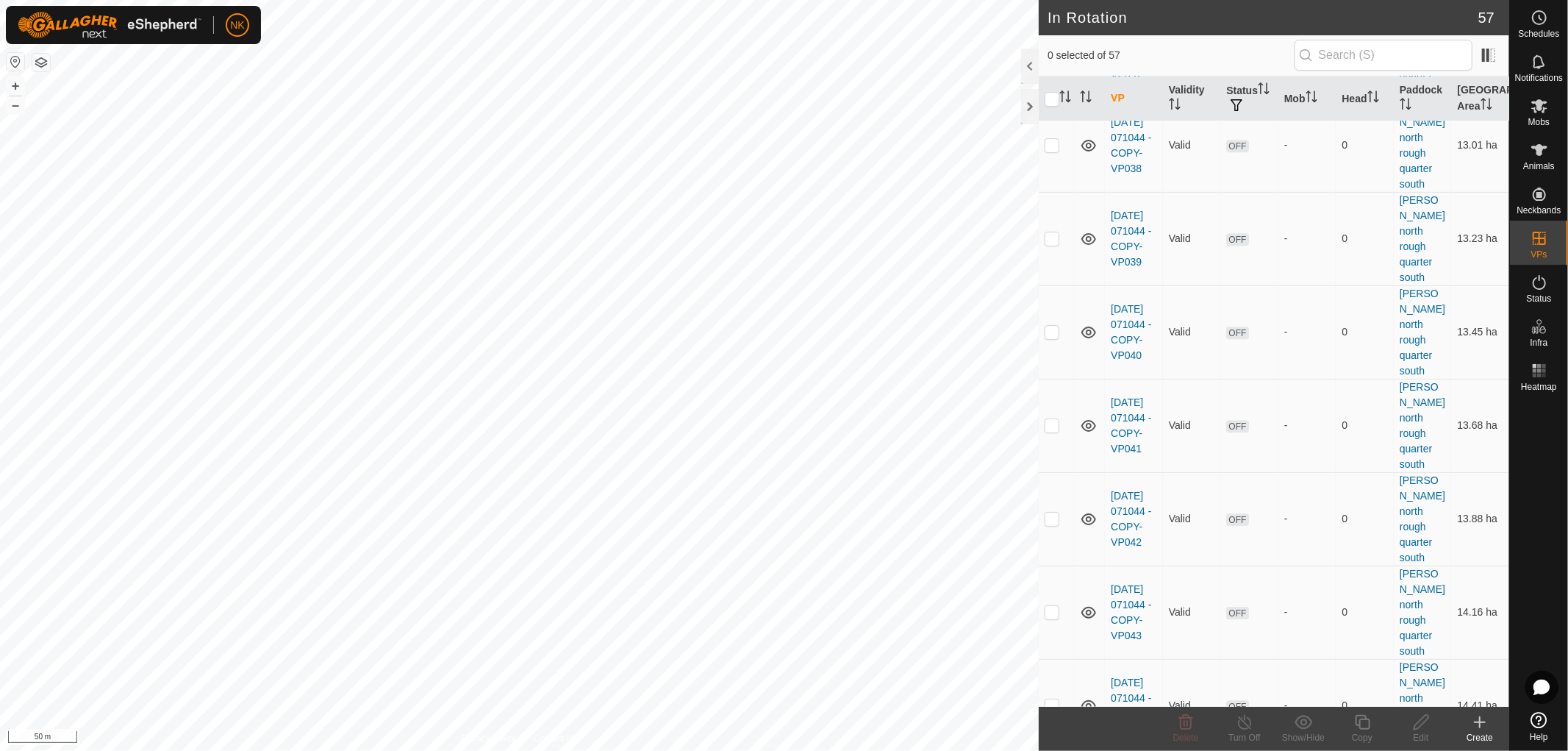
scroll to position [3885, 0]
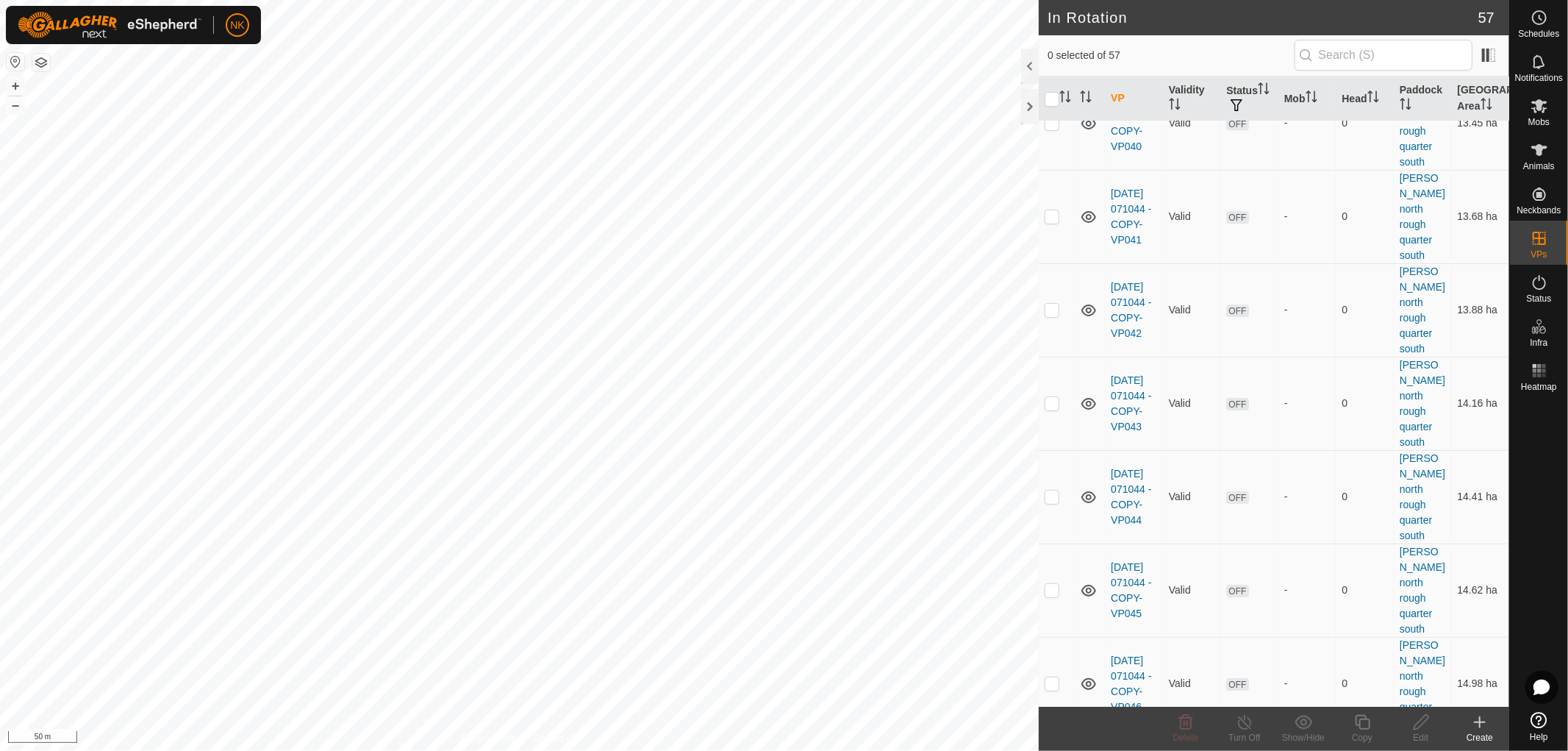
checkbox input "true"
click at [1357, 719] on icon at bounding box center [1362, 722] width 18 height 18
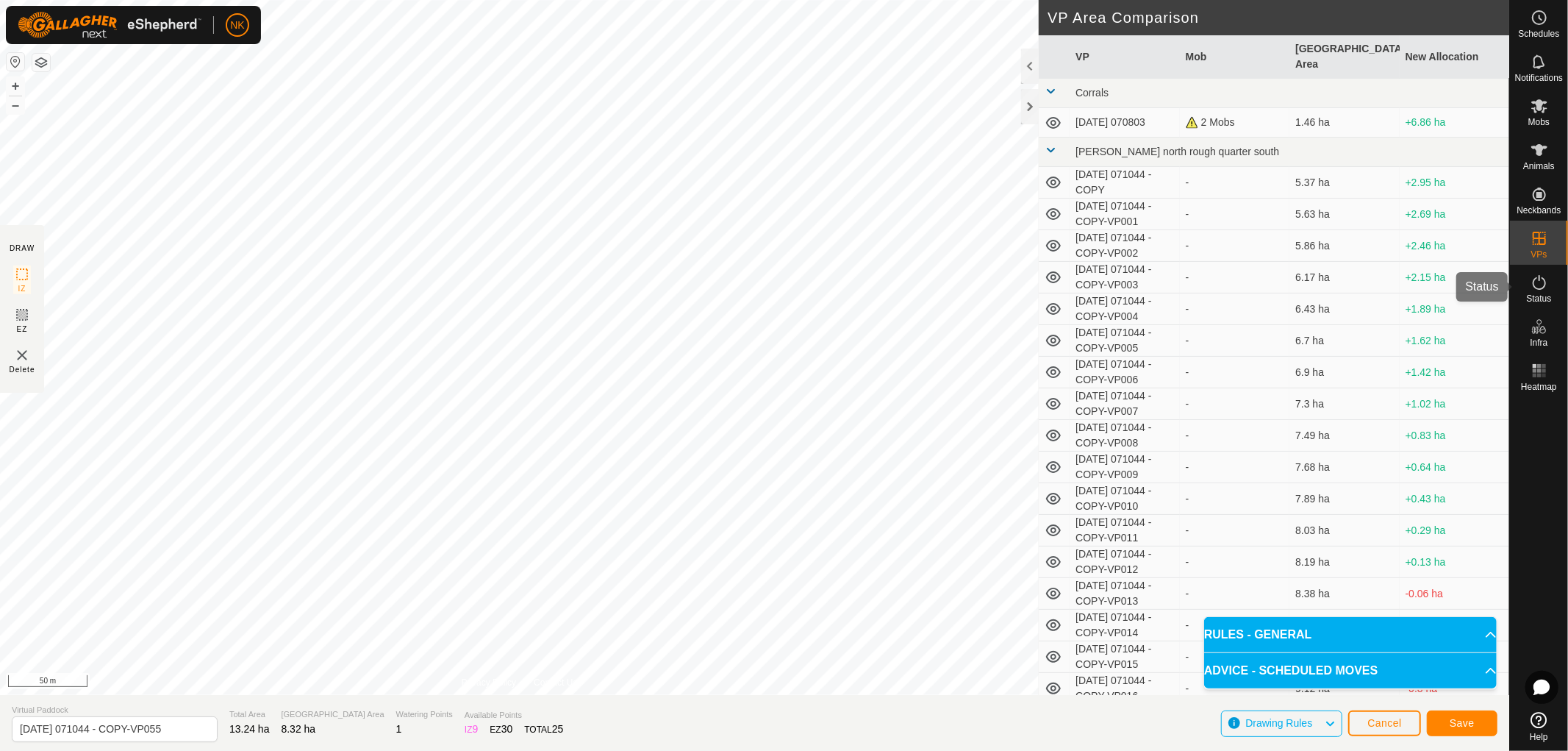
click at [1533, 282] on icon at bounding box center [1538, 282] width 13 height 15
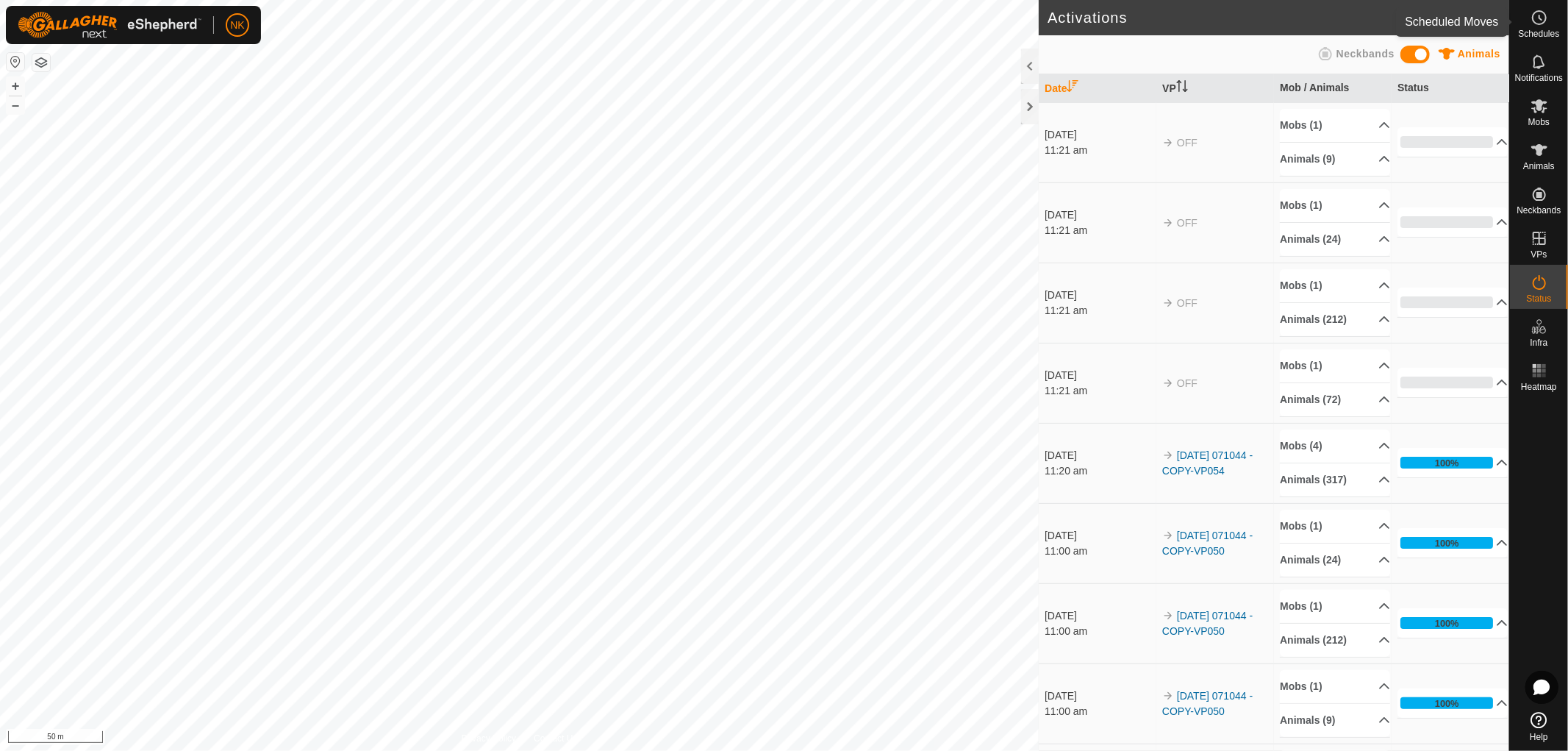
click at [1537, 30] on span "Schedules" at bounding box center [1537, 34] width 41 height 9
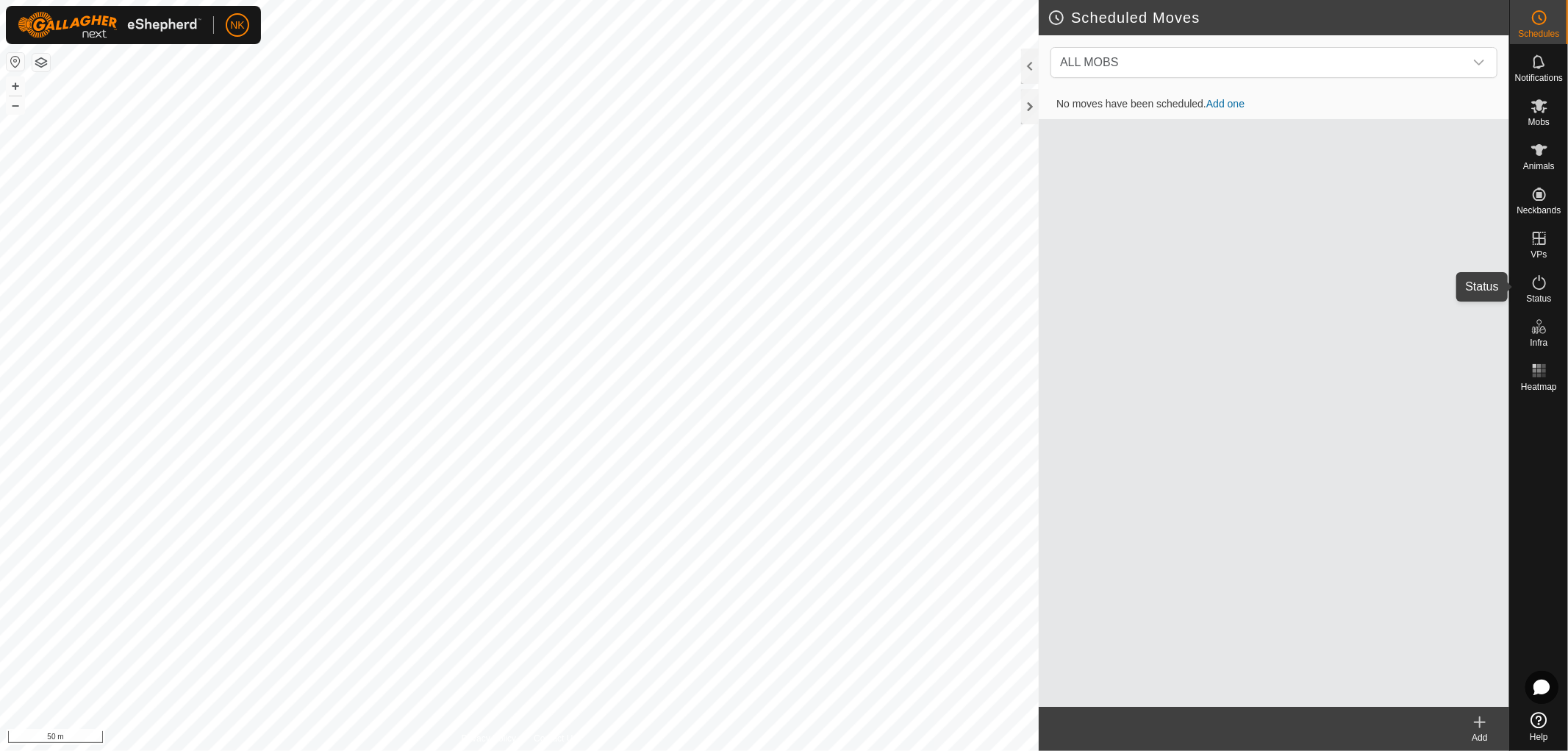
click at [1529, 297] on span "Status" at bounding box center [1538, 298] width 25 height 9
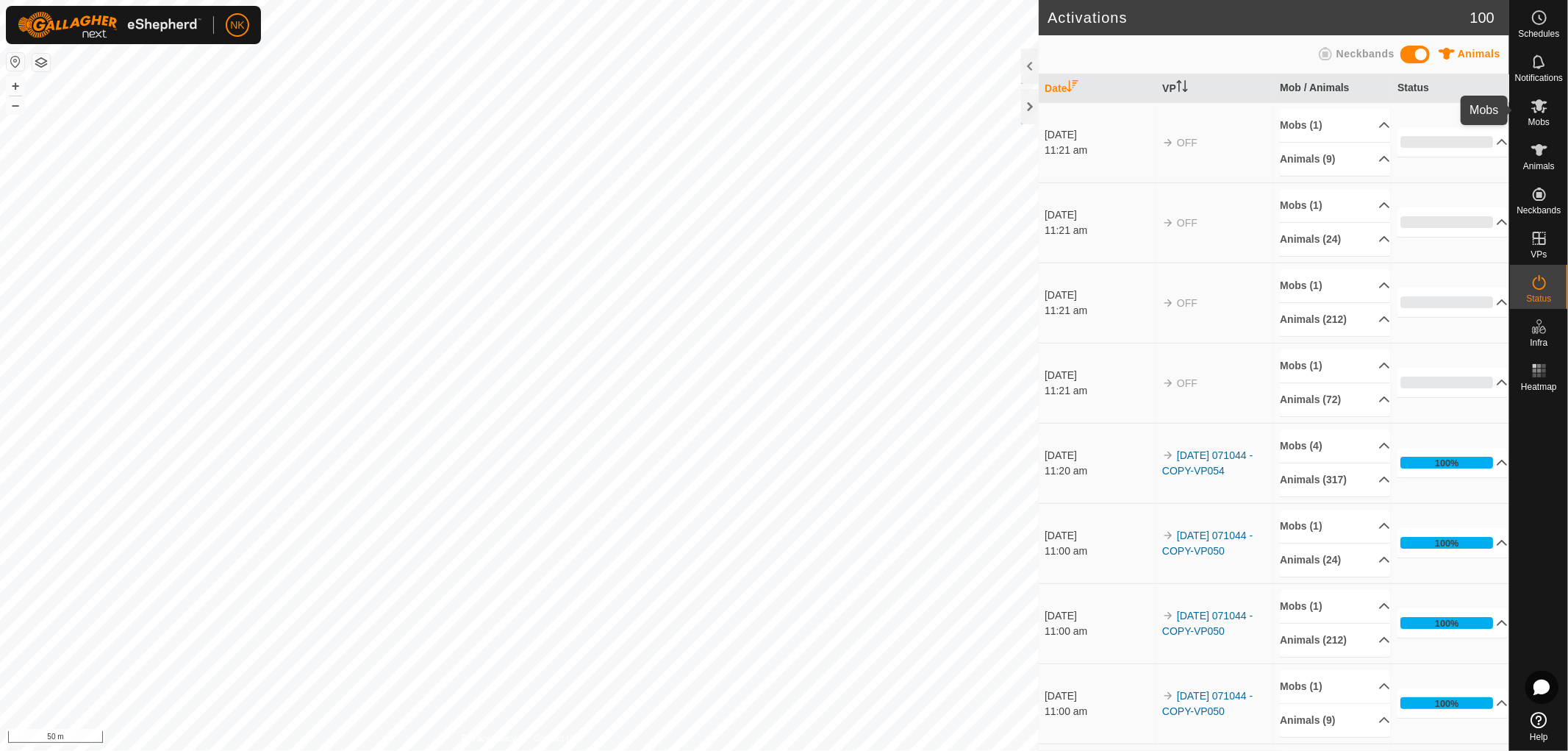
click at [1549, 119] on span "Mobs" at bounding box center [1538, 121] width 21 height 9
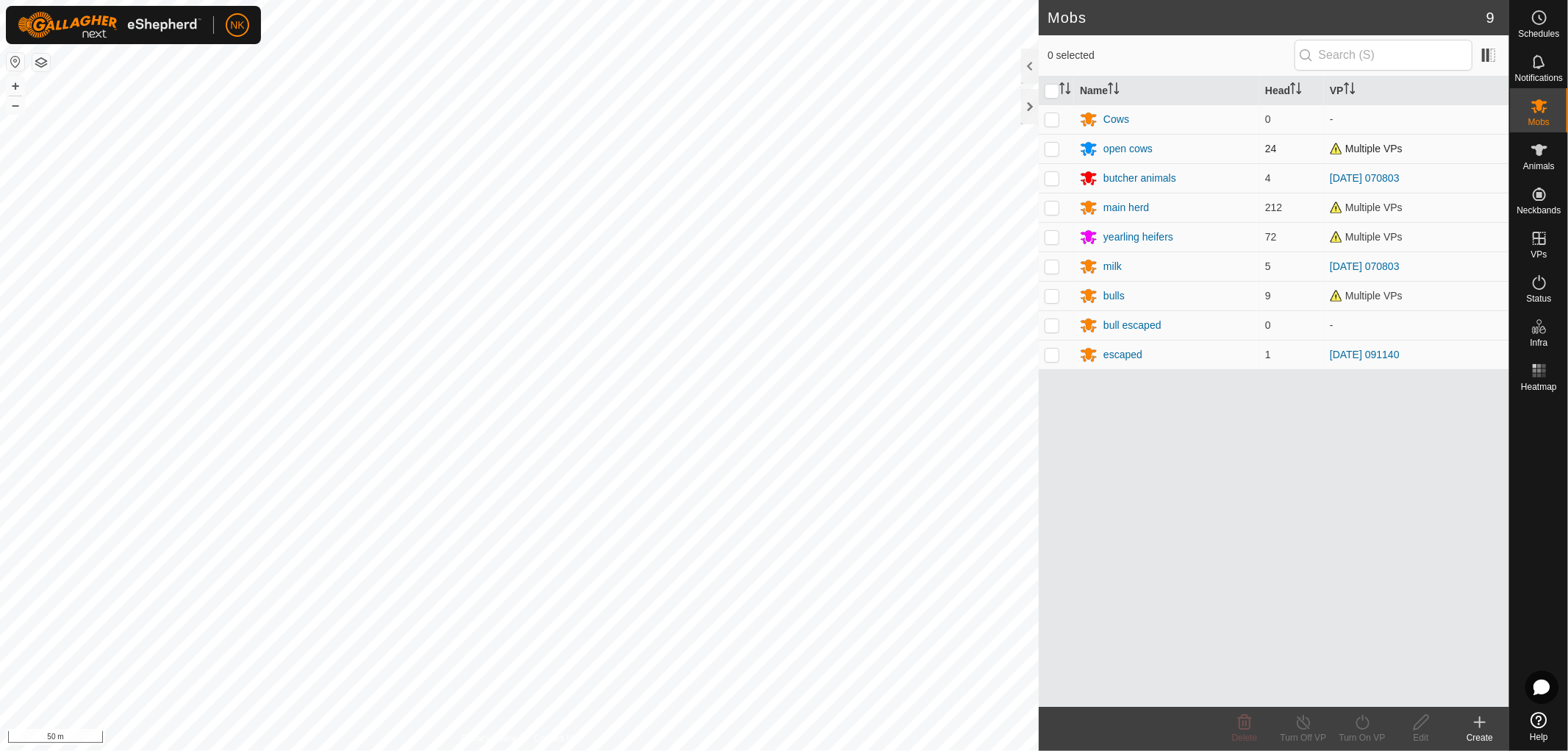
click at [1050, 149] on p-checkbox at bounding box center [1051, 148] width 15 height 12
checkbox input "true"
click at [1054, 211] on p-checkbox at bounding box center [1051, 208] width 15 height 12
checkbox input "true"
click at [1054, 231] on p-checkbox at bounding box center [1051, 237] width 15 height 12
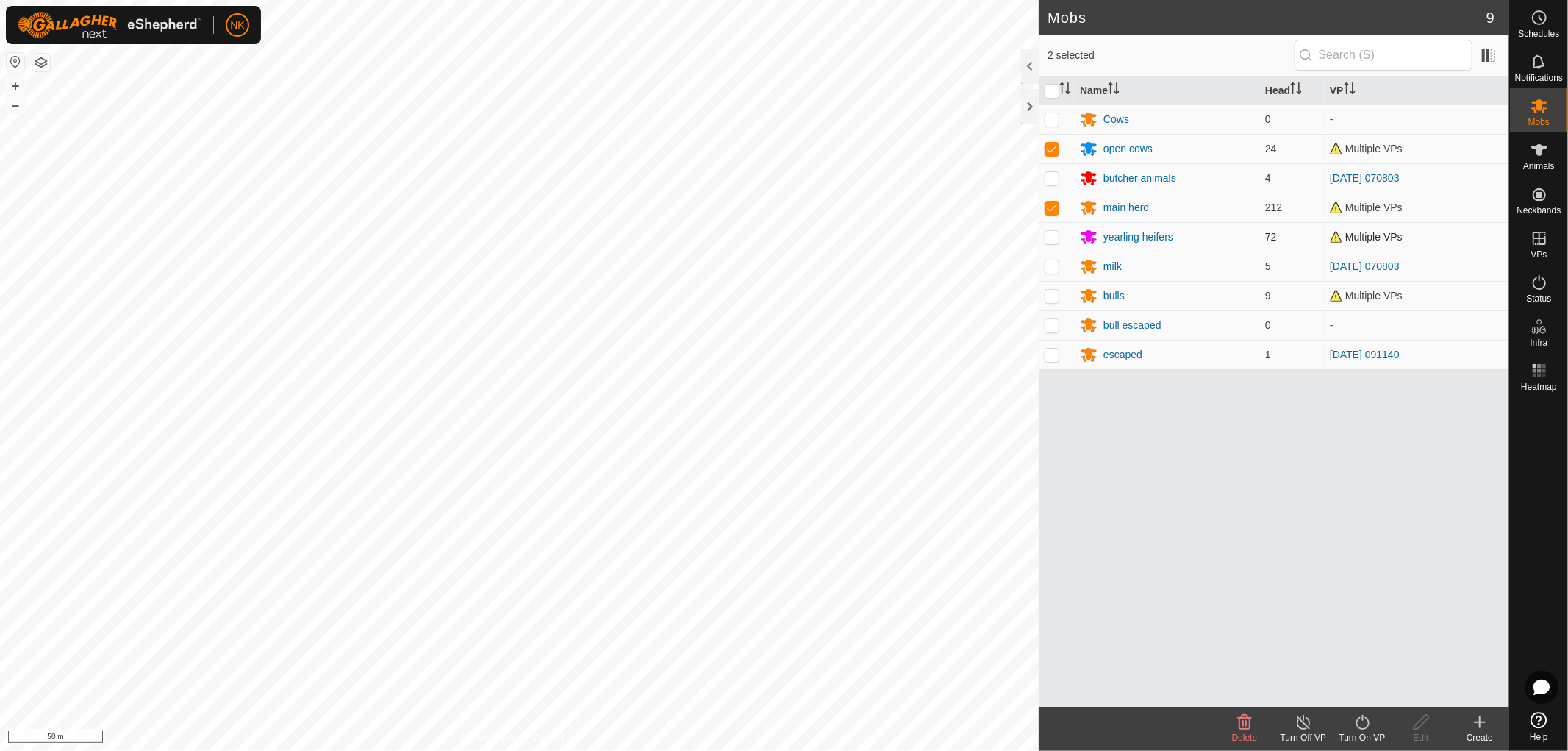
checkbox input "true"
click at [1048, 299] on p-checkbox at bounding box center [1051, 295] width 15 height 12
checkbox input "true"
click at [1358, 721] on icon at bounding box center [1362, 722] width 18 height 18
click at [1353, 686] on link "Now" at bounding box center [1406, 690] width 145 height 30
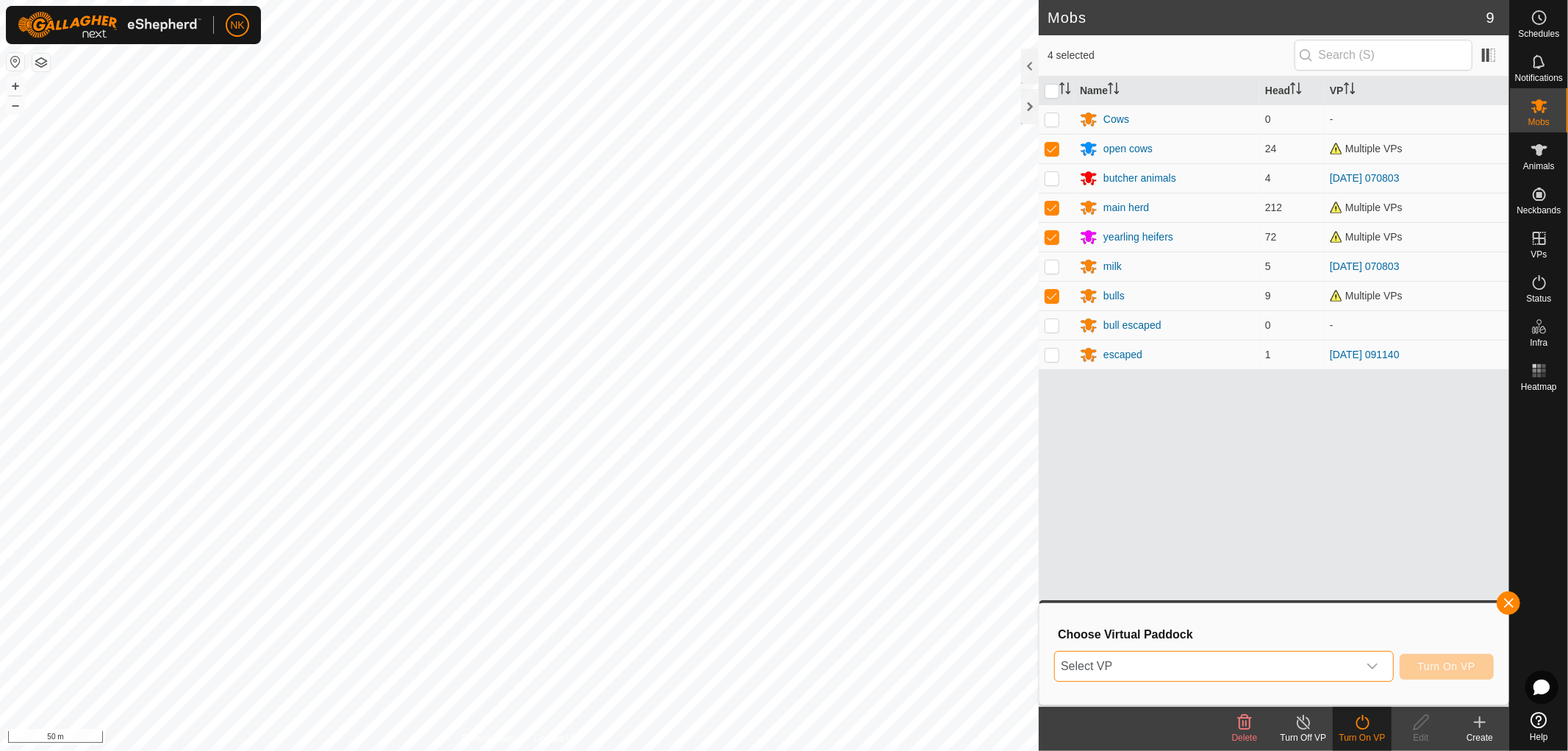
click at [1342, 658] on span "Select VP" at bounding box center [1206, 666] width 303 height 30
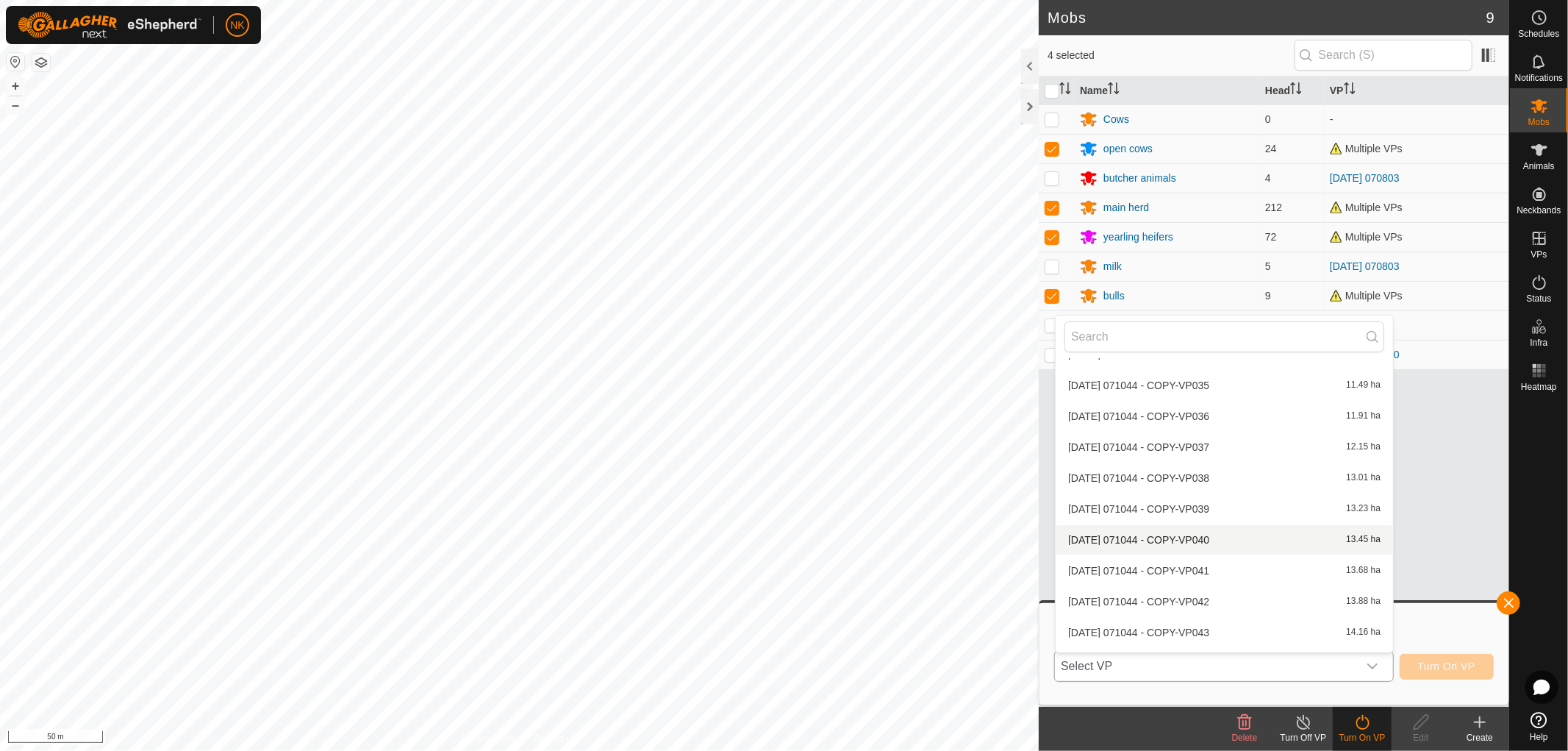
scroll to position [1564, 0]
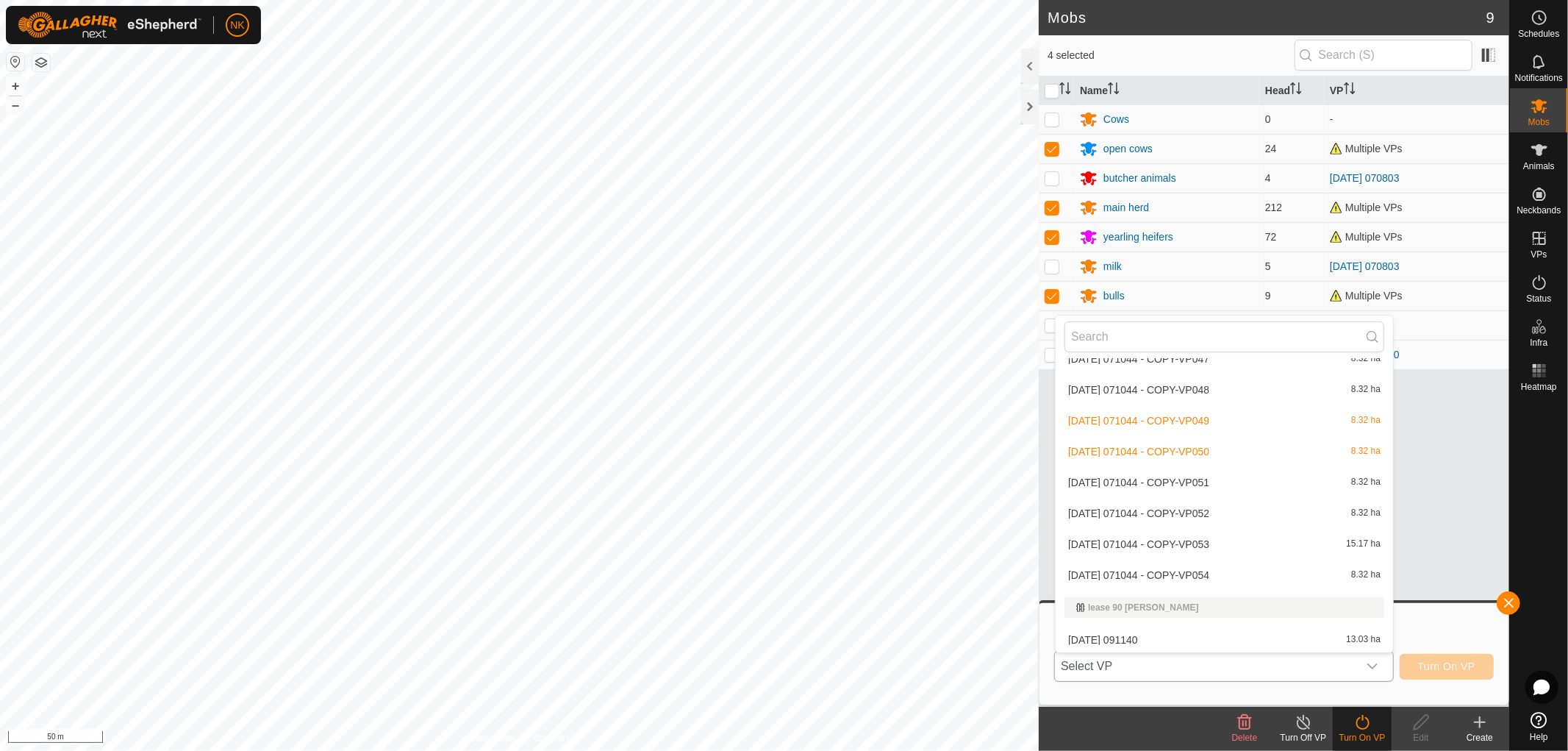
click at [1208, 569] on li "2025-08-13 071044 - COPY-VP054 8.32 ha" at bounding box center [1224, 575] width 337 height 30
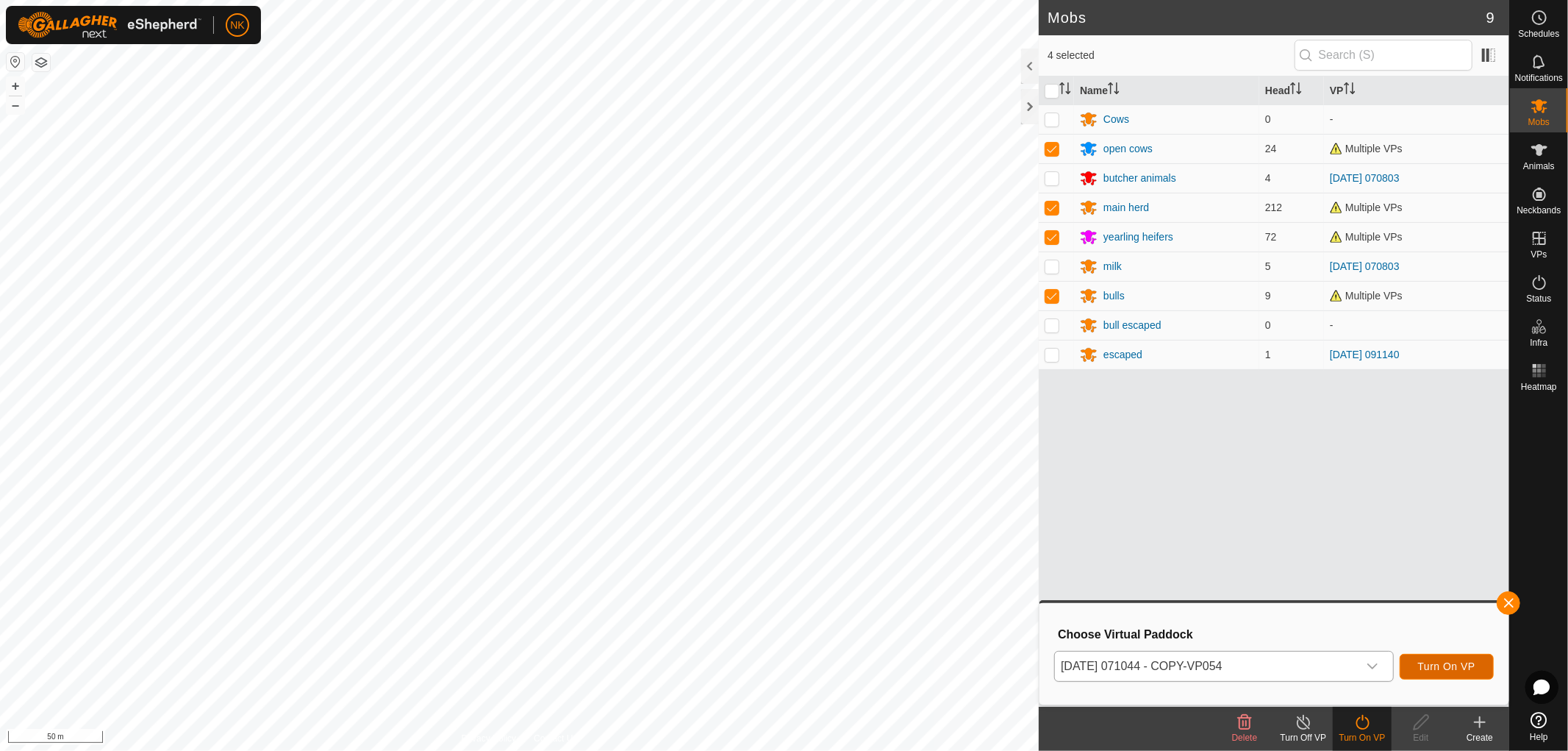
click at [1453, 664] on span "Turn On VP" at bounding box center [1447, 666] width 58 height 12
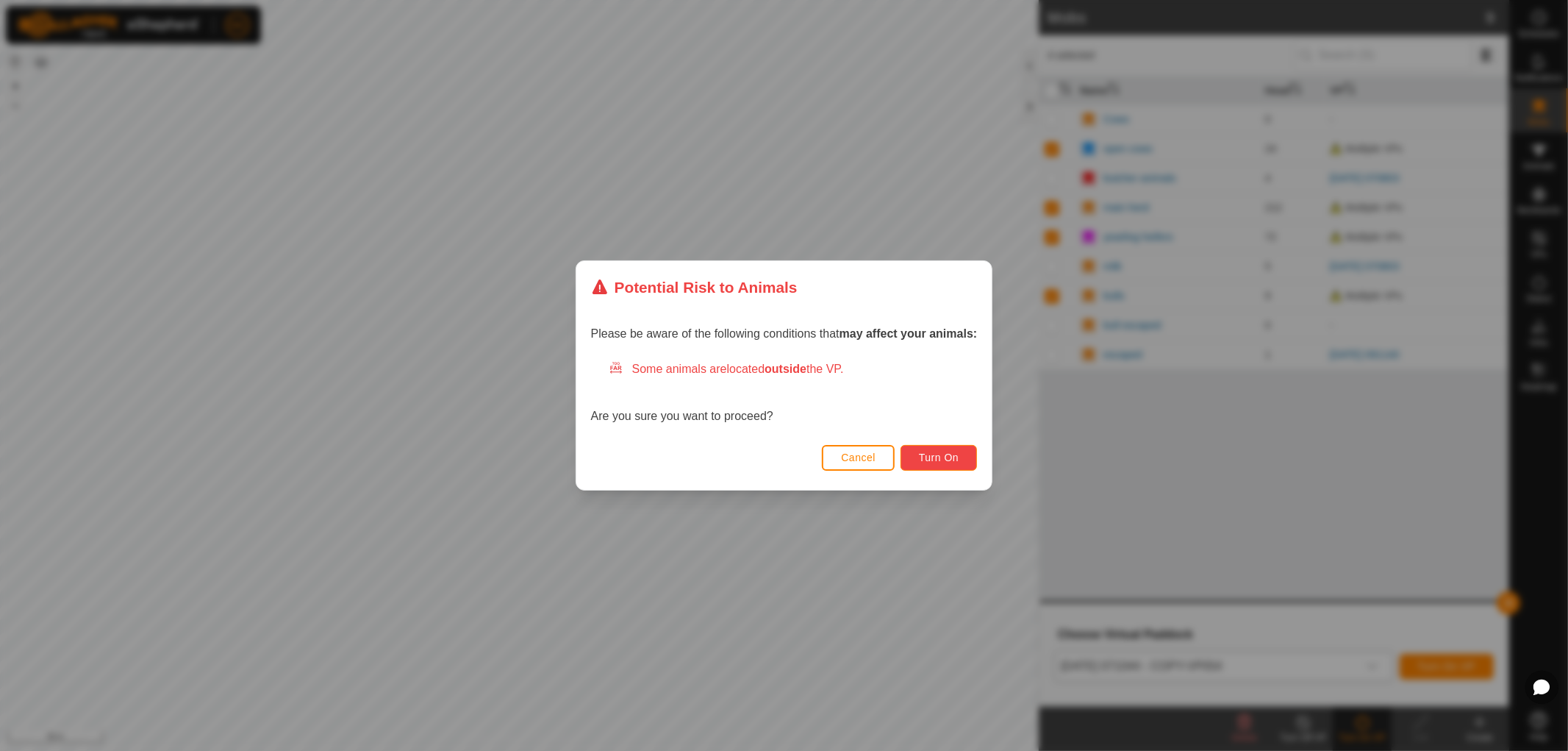
click at [940, 462] on span "Turn On" at bounding box center [939, 458] width 40 height 12
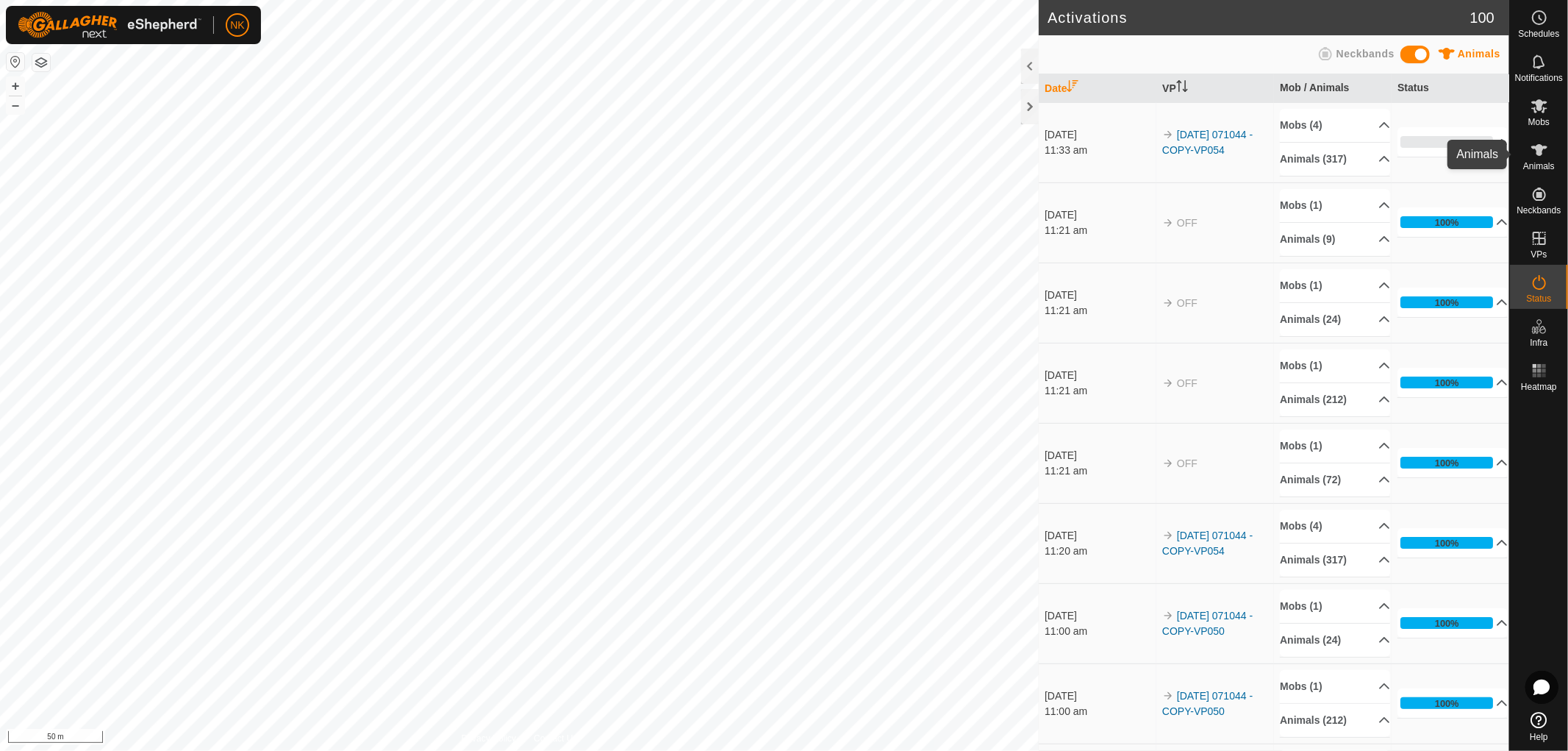
click at [1534, 162] on span "Animals" at bounding box center [1539, 166] width 32 height 9
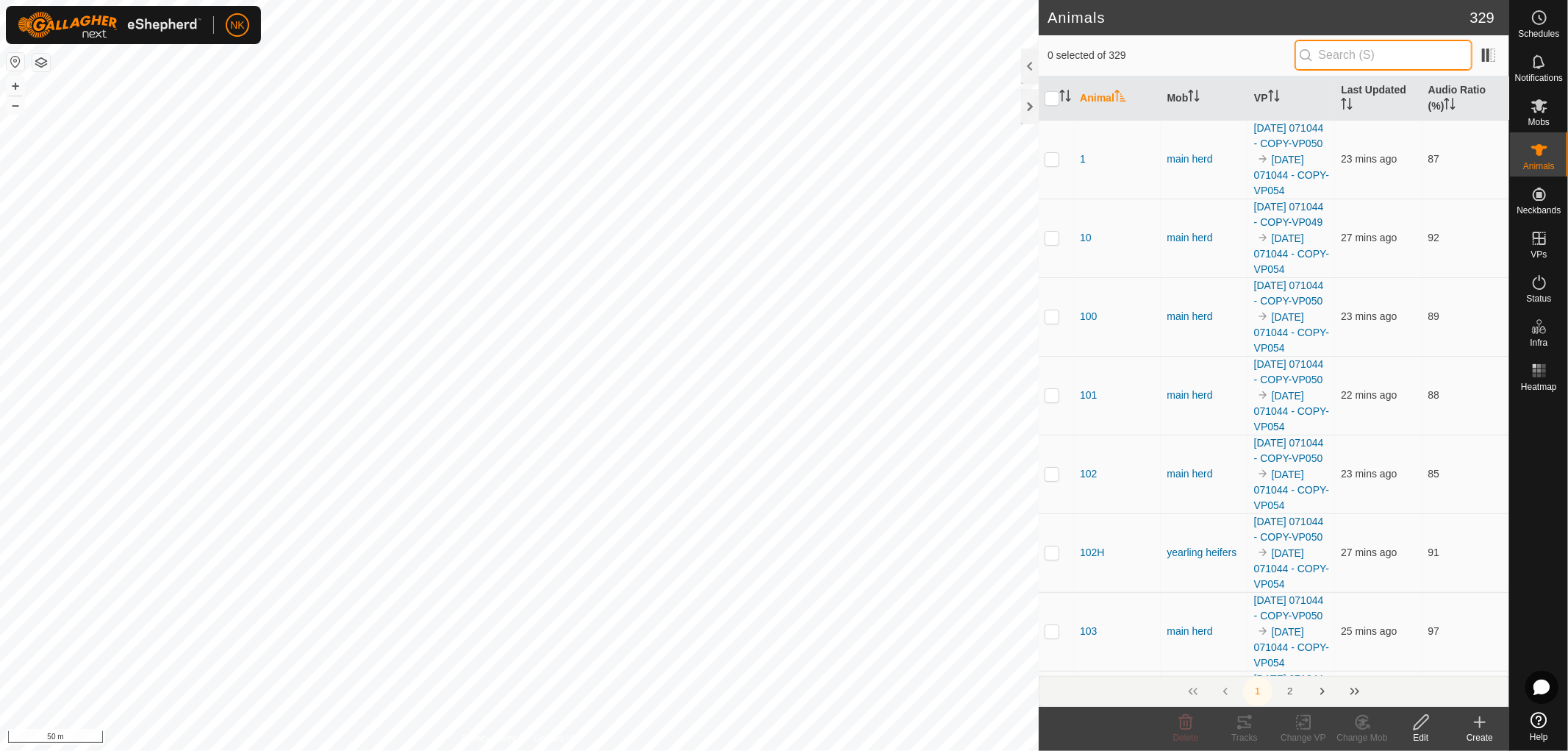
click at [1345, 54] on input "text" at bounding box center [1383, 55] width 178 height 31
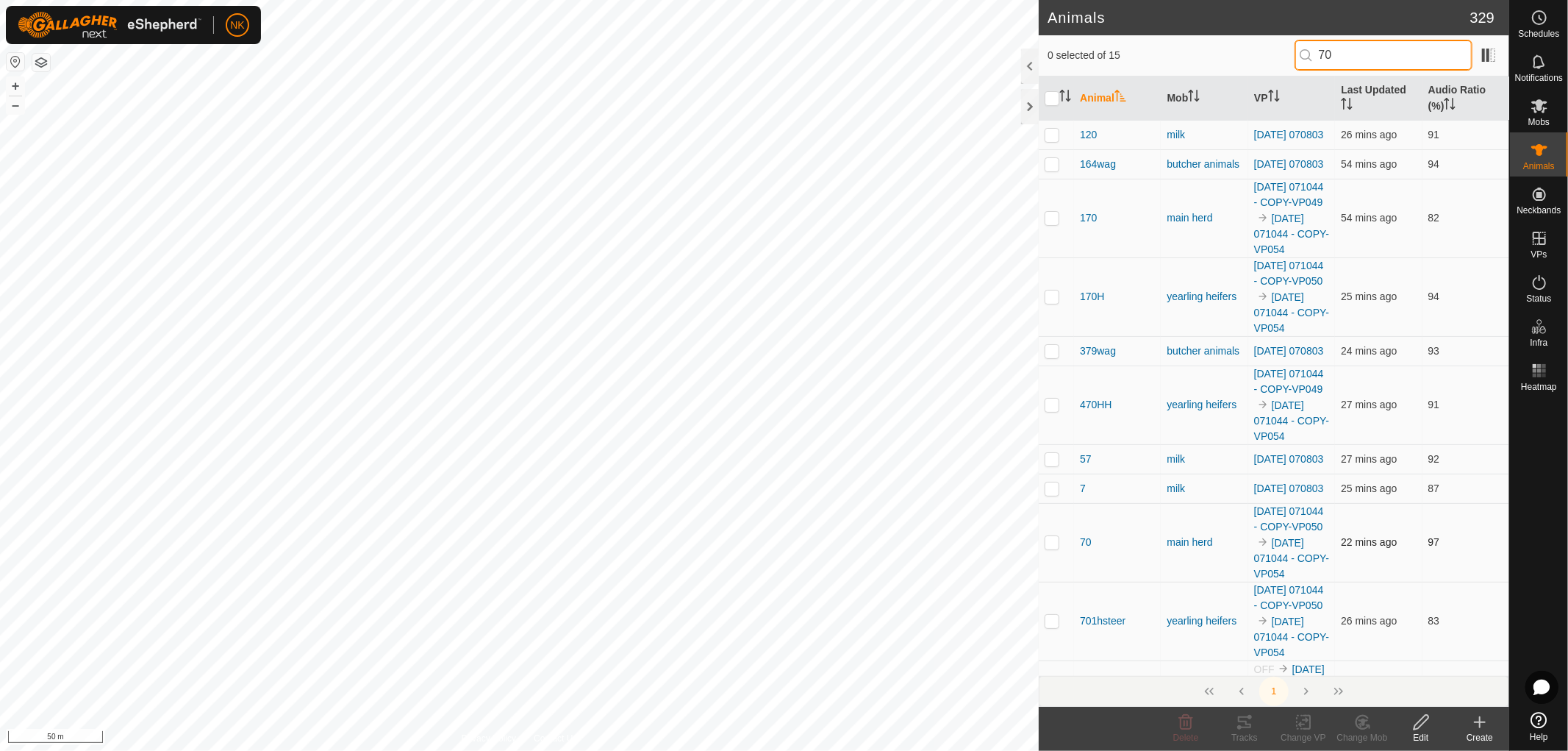
type input "70"
click at [1052, 548] on p-checkbox at bounding box center [1051, 542] width 15 height 12
checkbox input "true"
click at [1187, 732] on span "Delete" at bounding box center [1186, 737] width 26 height 10
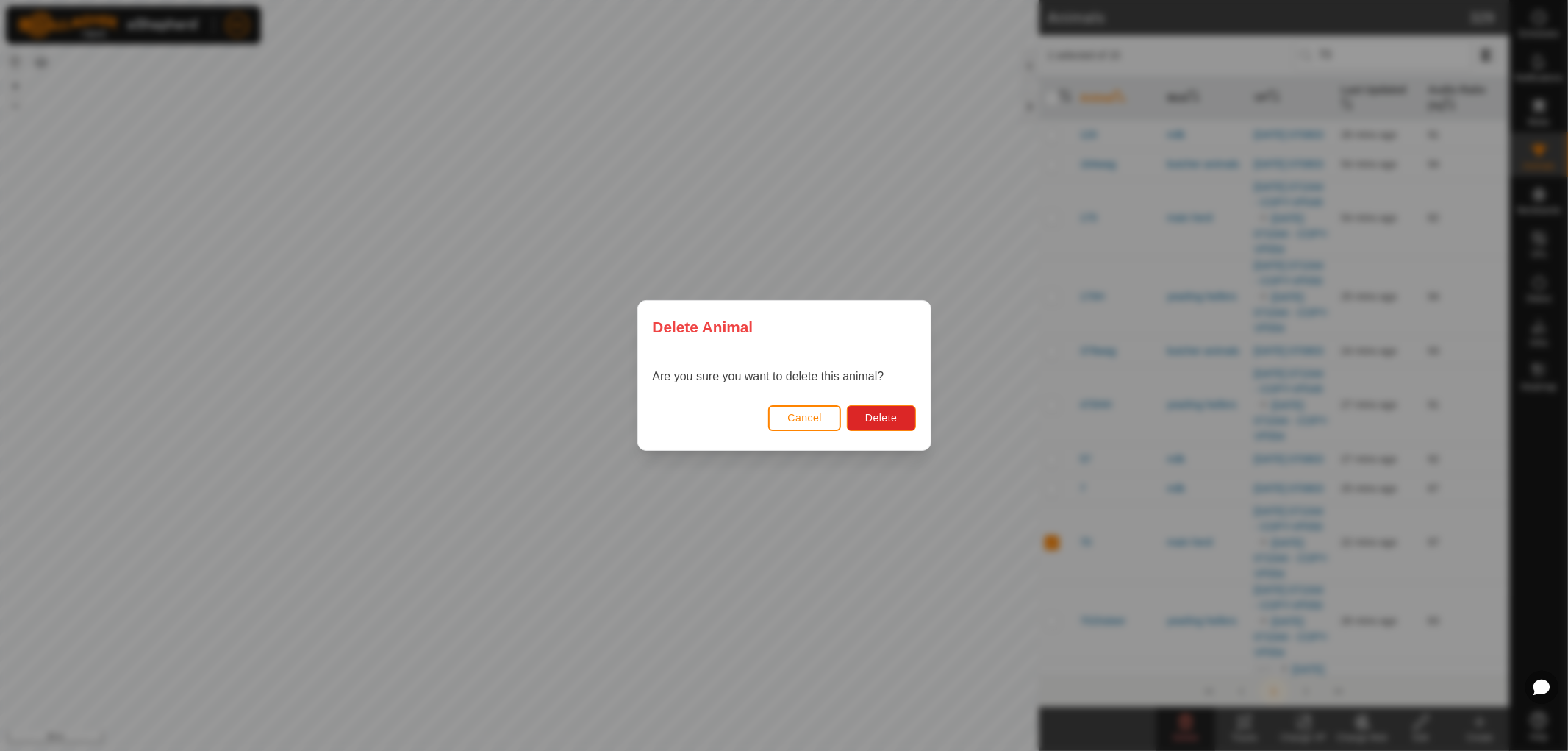
click at [890, 402] on div "Cancel Delete" at bounding box center [784, 425] width 292 height 50
click at [884, 414] on span "Delete" at bounding box center [881, 418] width 32 height 12
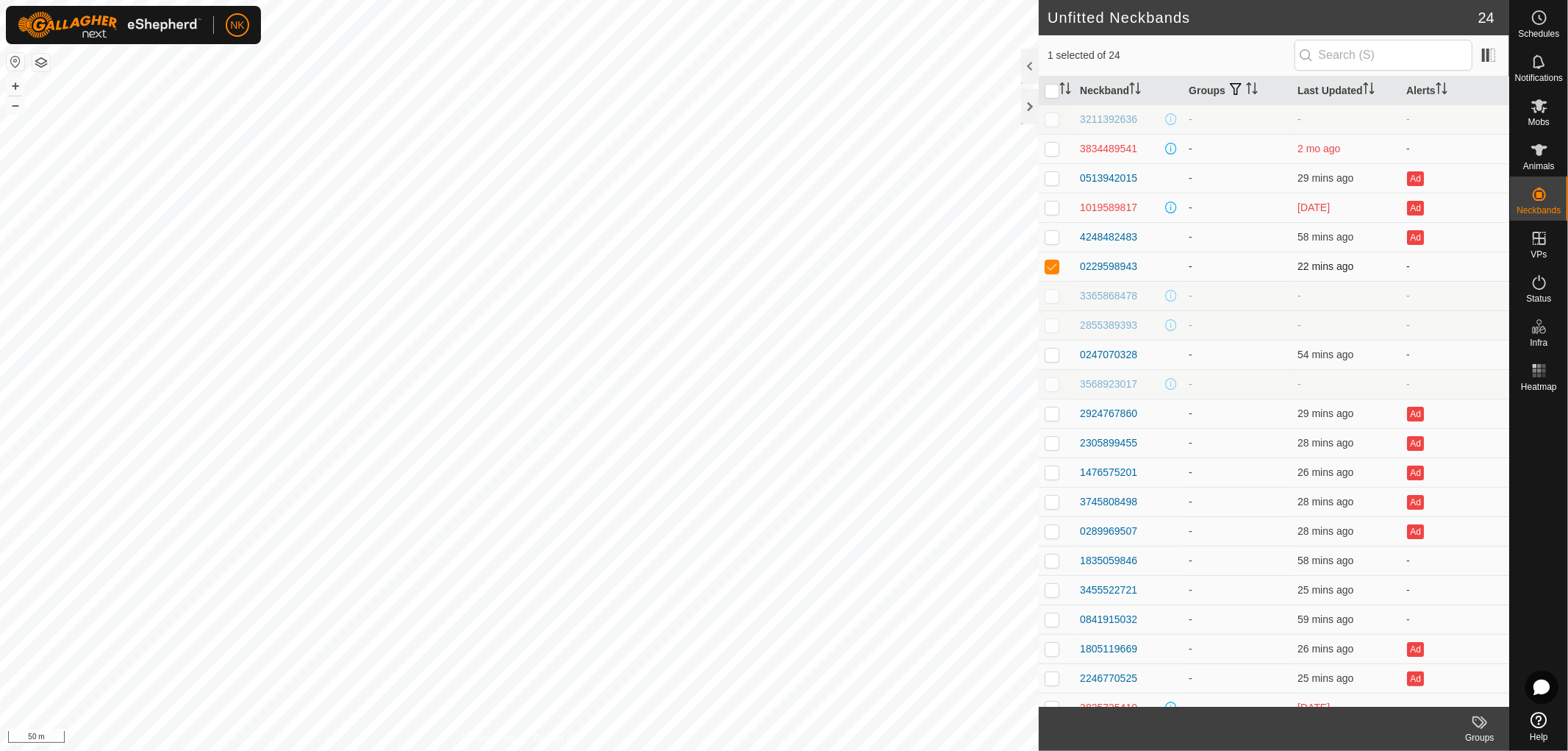
click at [1049, 267] on p-checkbox at bounding box center [1051, 267] width 15 height 12
checkbox input "false"
click at [1537, 299] on span "Status" at bounding box center [1538, 298] width 25 height 9
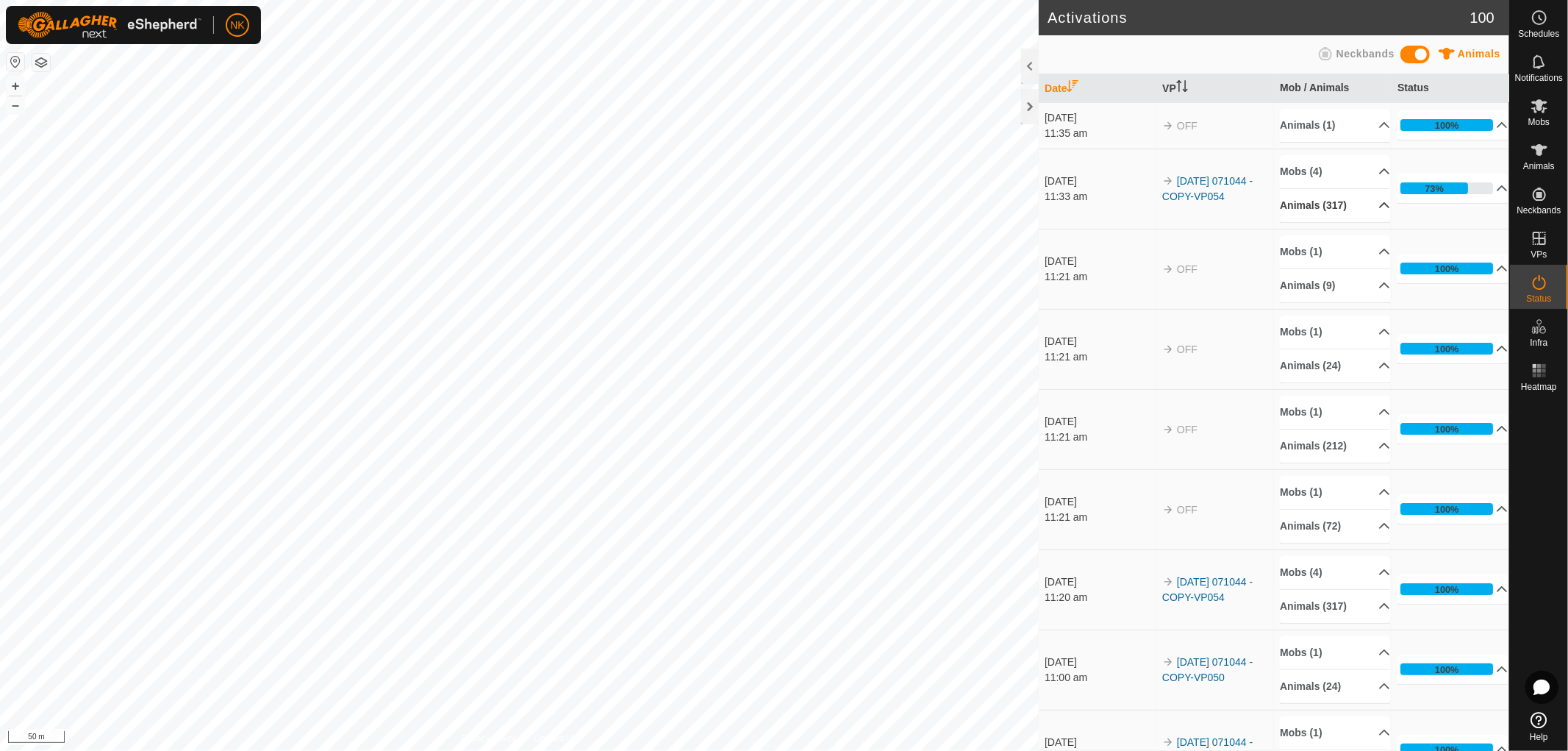
click at [1313, 207] on p-accordion-header "Animals (317)" at bounding box center [1334, 205] width 110 height 33
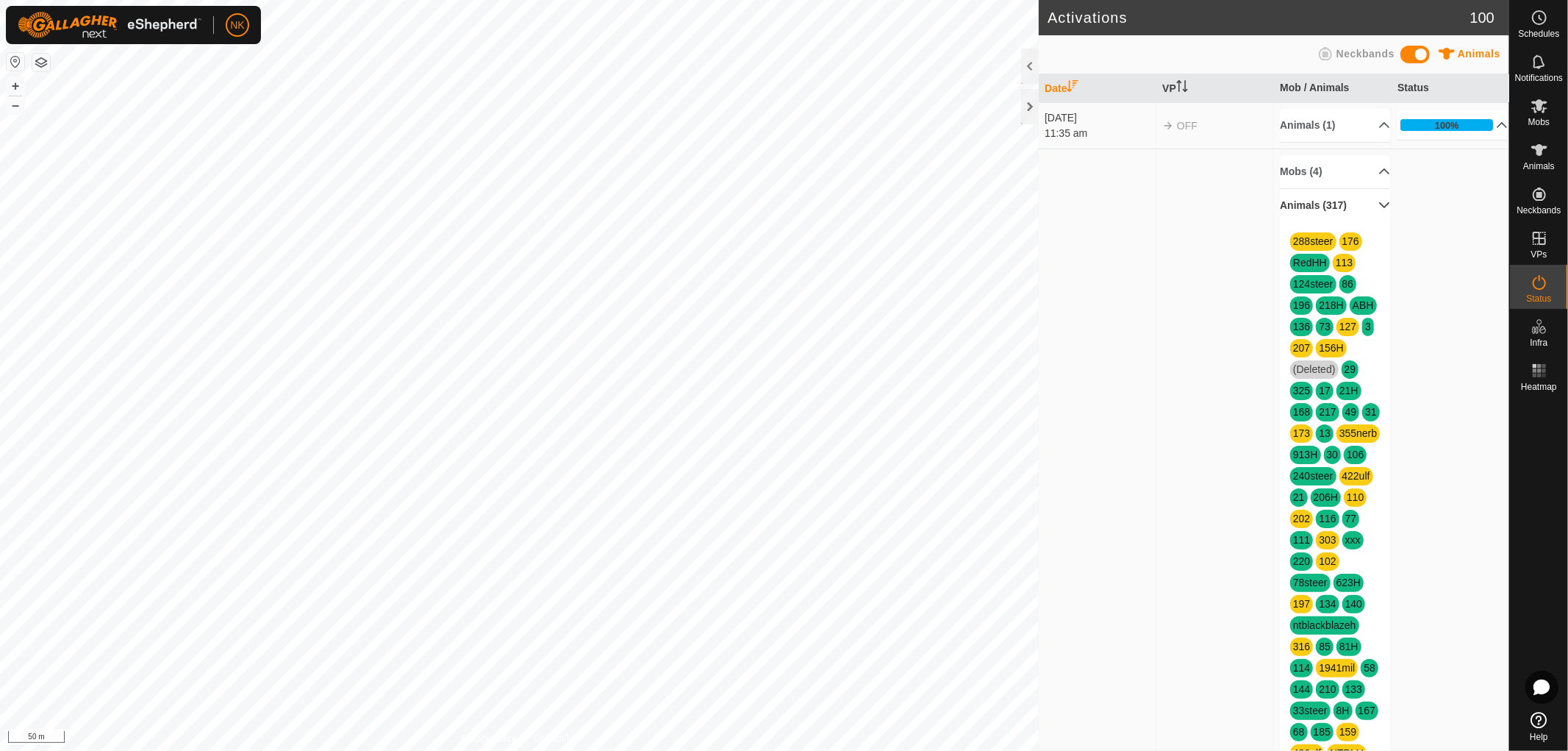
click at [1313, 207] on p-accordion-header "Animals (317)" at bounding box center [1334, 205] width 110 height 33
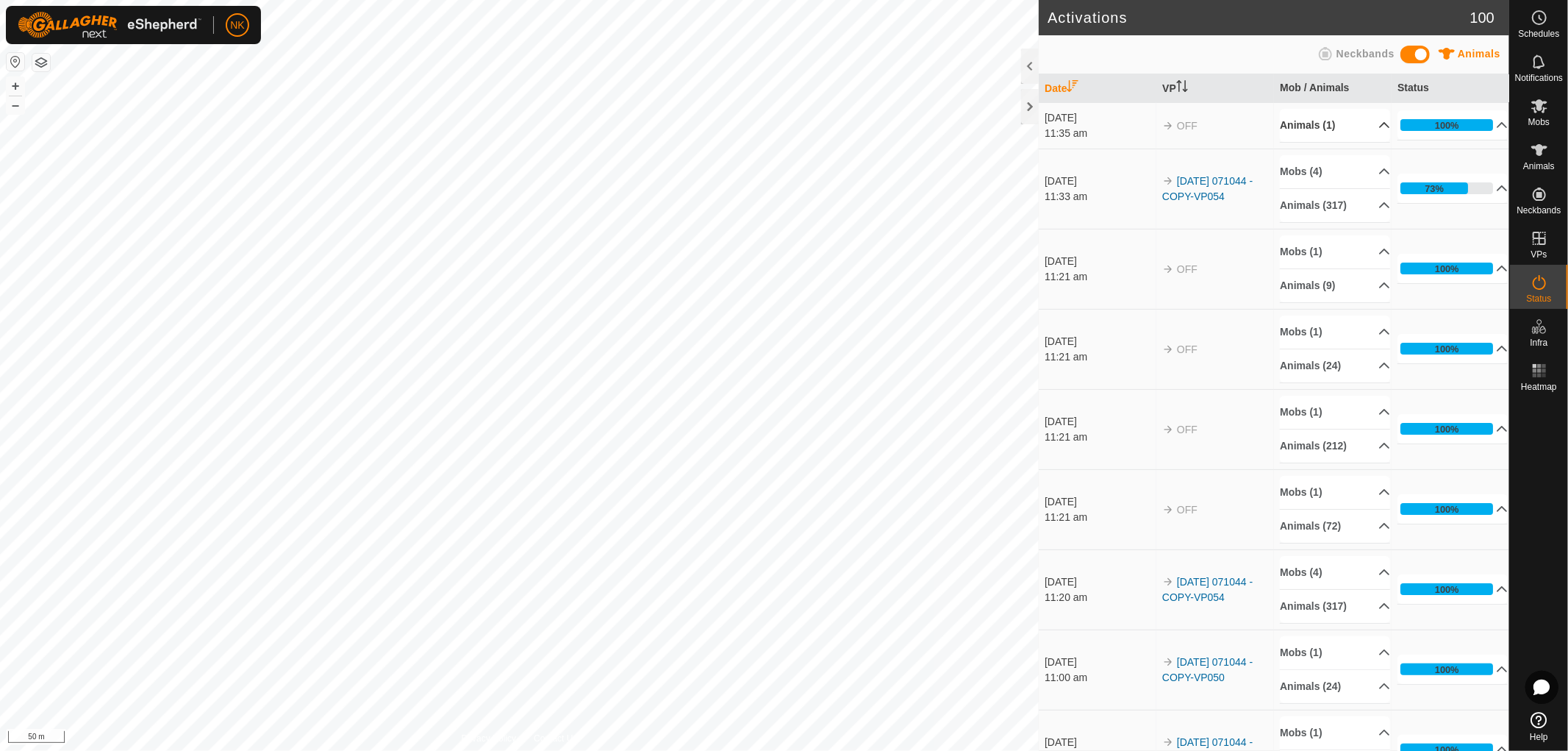
click at [1303, 126] on p-accordion-header "Animals (1)" at bounding box center [1334, 124] width 110 height 33
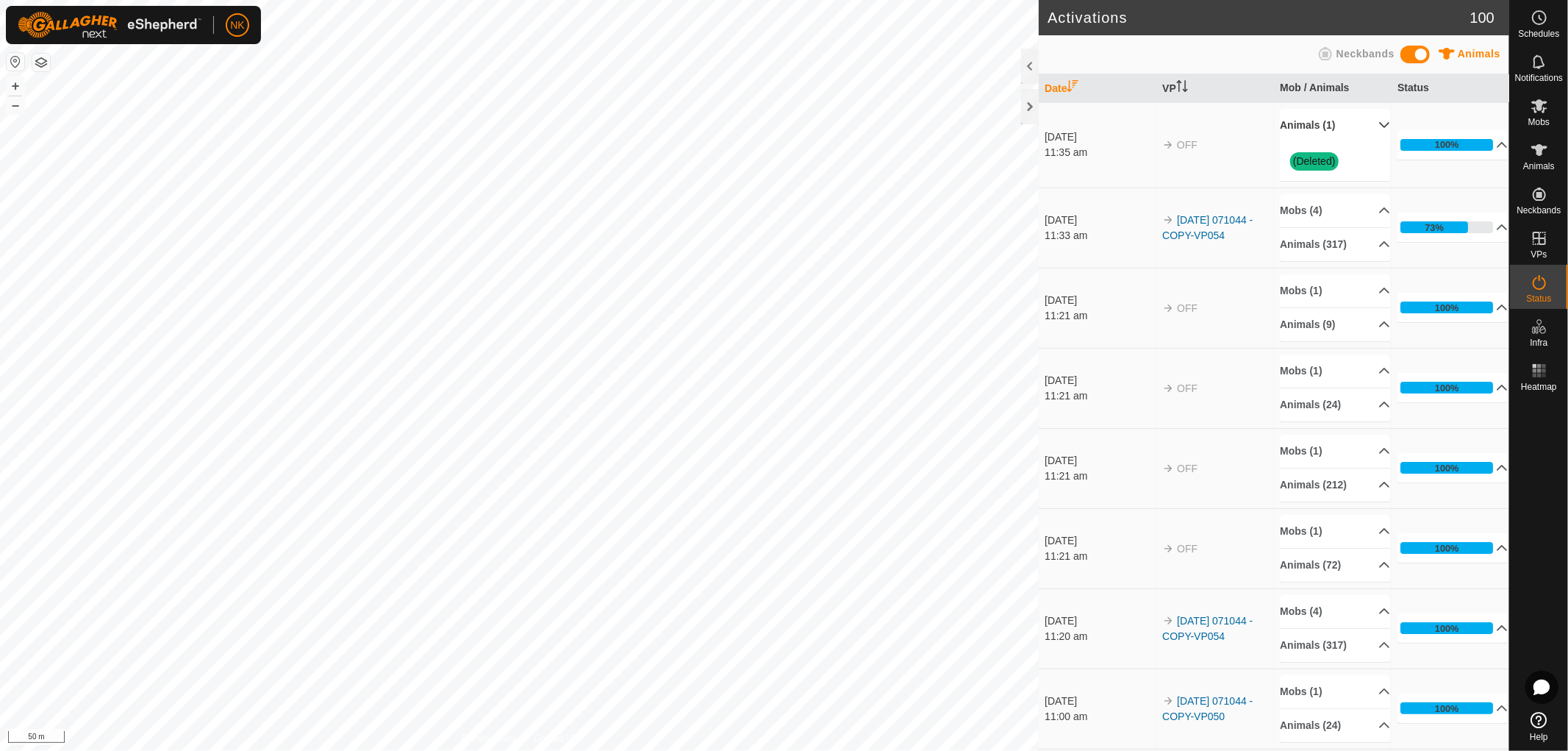
click at [1303, 126] on p-accordion-header "Animals (1)" at bounding box center [1334, 124] width 110 height 33
